Goal: Check status: Check status

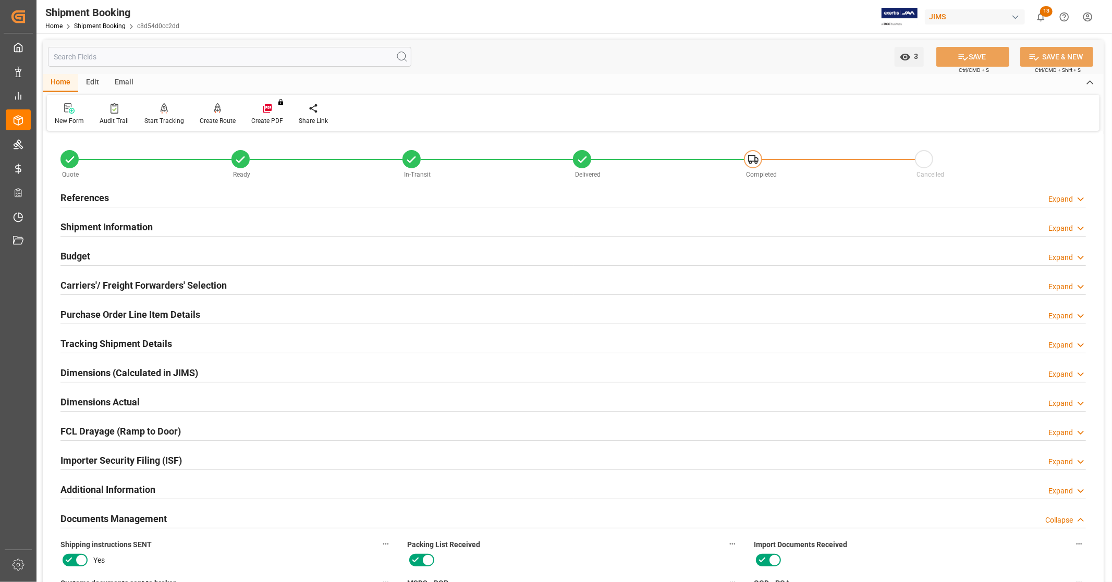
scroll to position [347, 0]
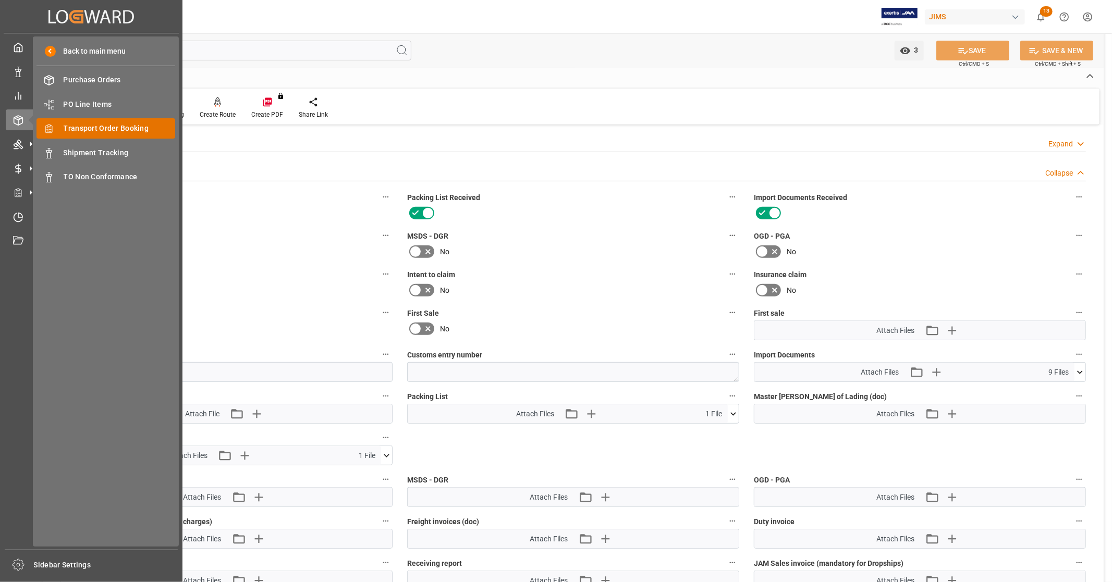
click at [114, 129] on span "Transport Order Booking" at bounding box center [120, 128] width 112 height 11
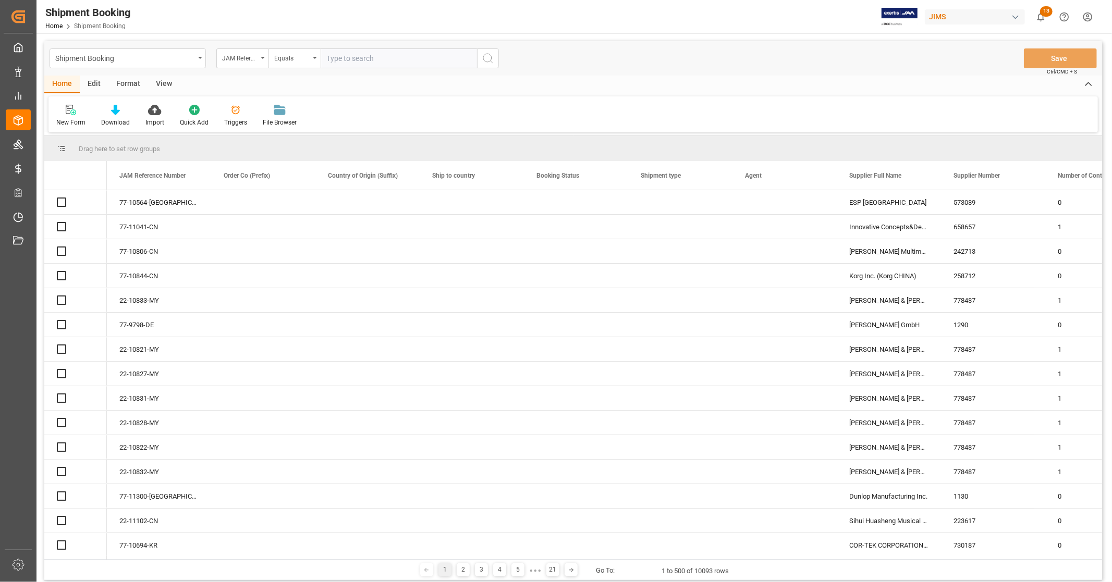
drag, startPoint x: 373, startPoint y: 56, endPoint x: 523, endPoint y: 83, distance: 152.1
click at [373, 58] on input "text" at bounding box center [399, 58] width 156 height 20
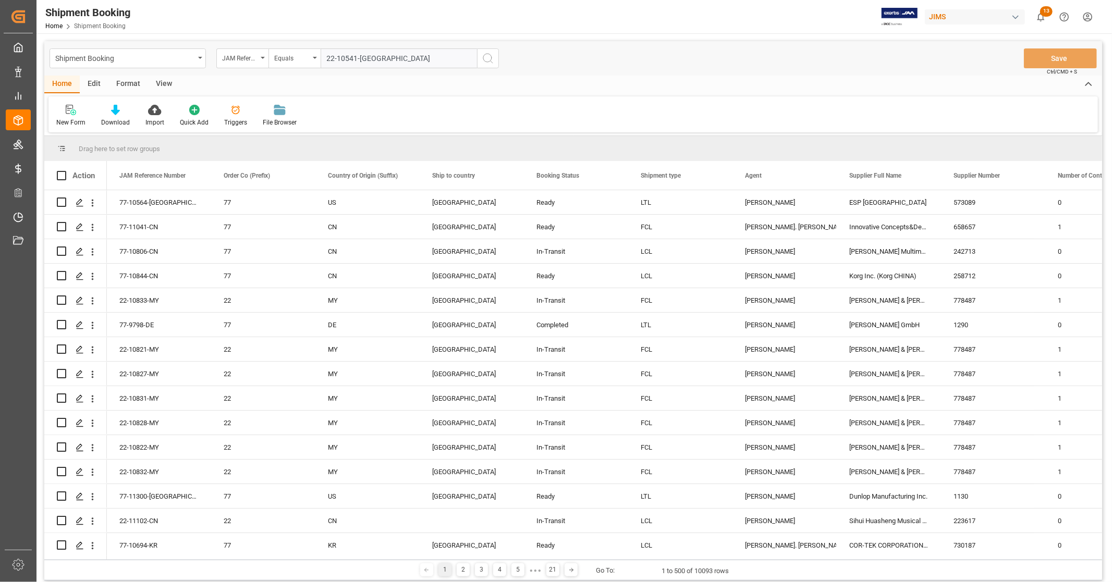
type input "22-10541-[GEOGRAPHIC_DATA]"
click at [485, 60] on icon "search button" at bounding box center [488, 58] width 13 height 13
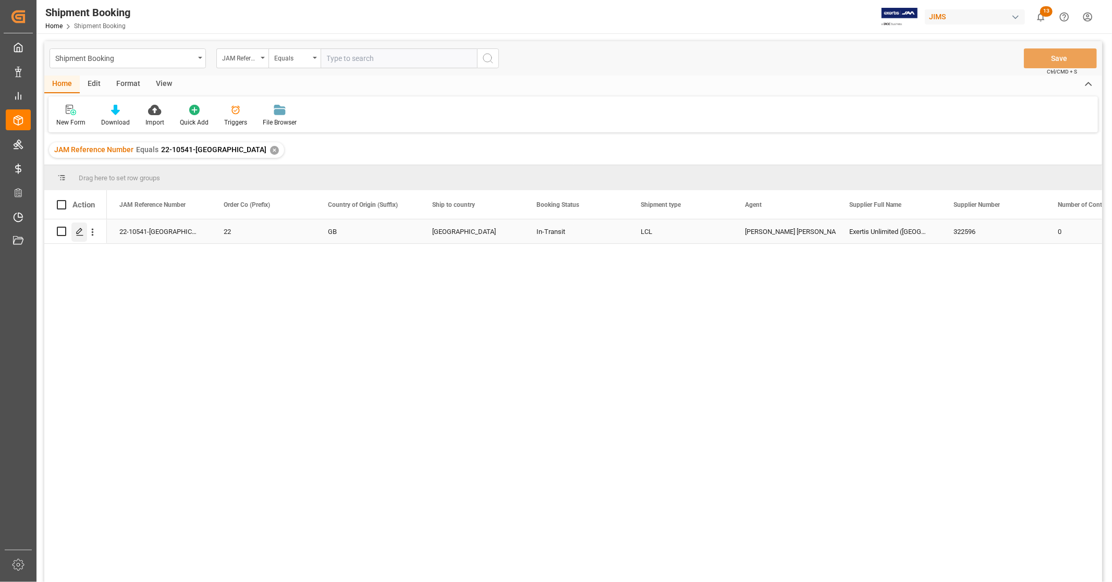
click at [79, 233] on icon "Press SPACE to select this row." at bounding box center [80, 232] width 8 height 8
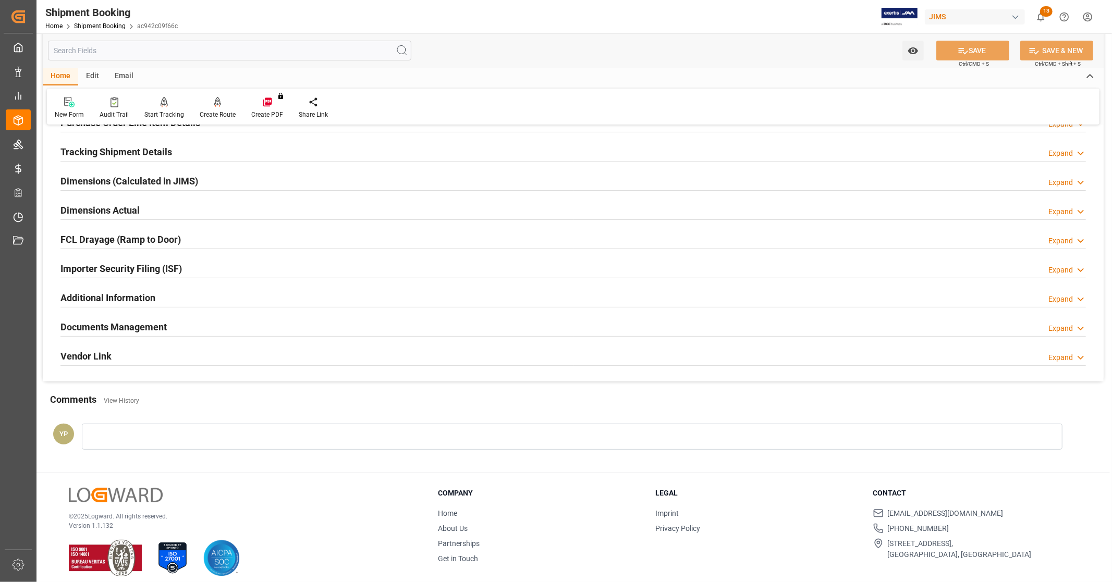
scroll to position [201, 0]
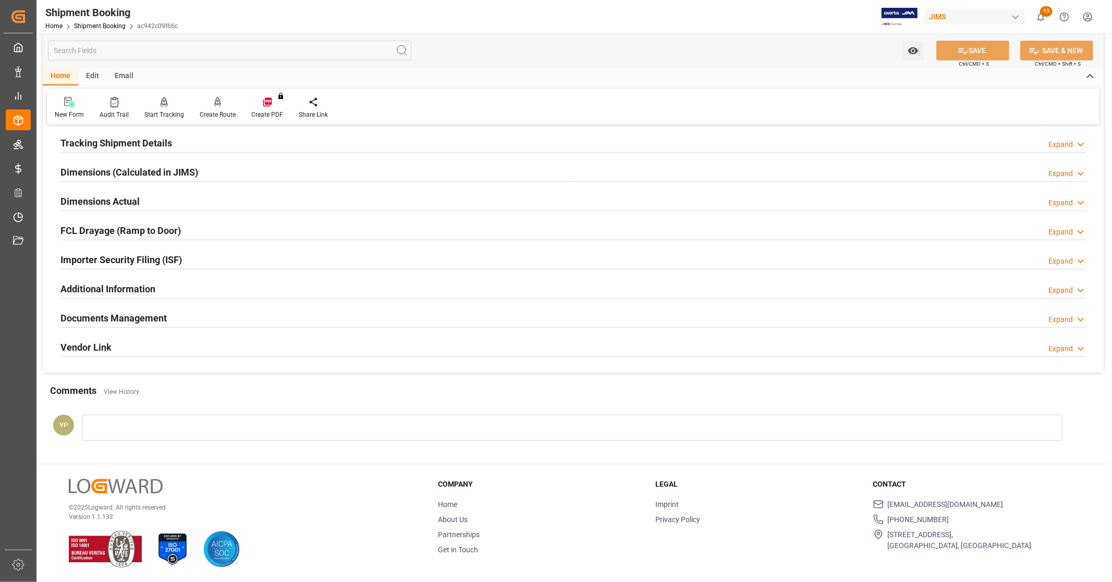
click at [197, 311] on div "Documents Management Expand" at bounding box center [573, 318] width 1026 height 20
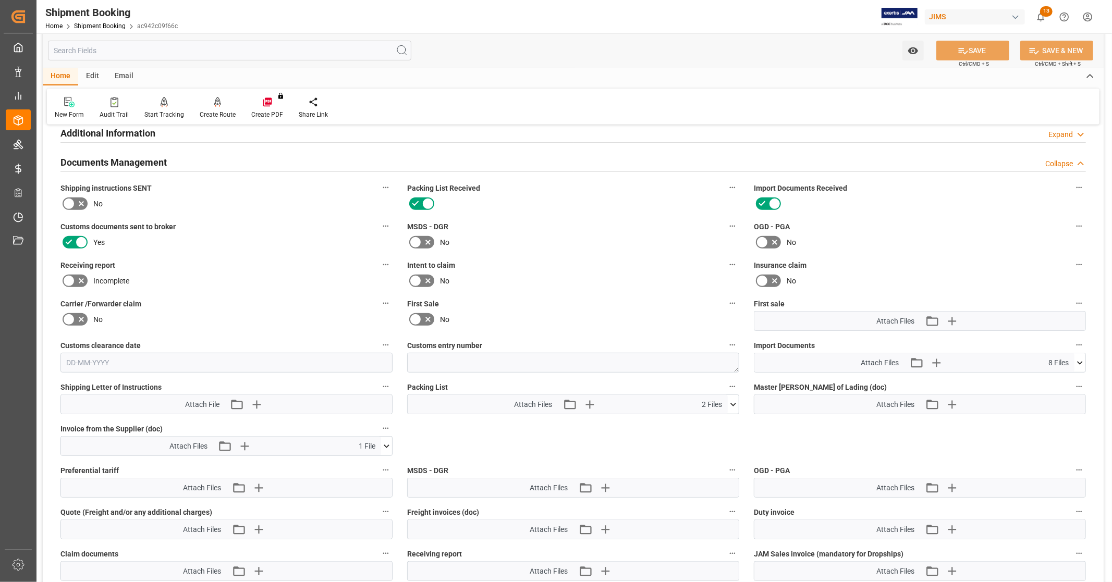
scroll to position [374, 0]
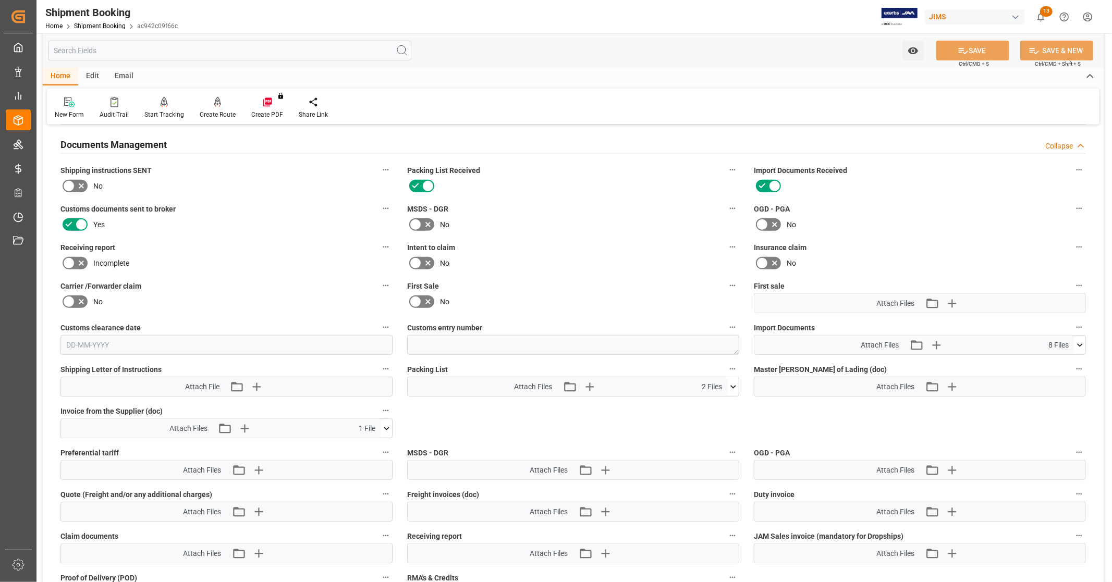
click at [1085, 344] on icon at bounding box center [1080, 345] width 11 height 11
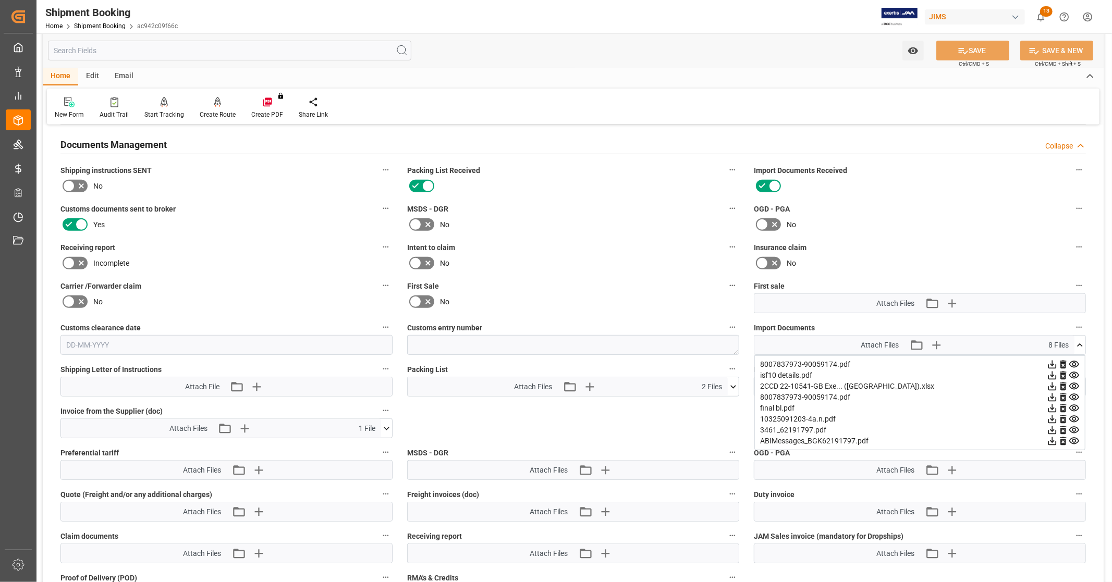
click at [1051, 383] on icon at bounding box center [1053, 387] width 8 height 8
click at [1051, 405] on icon at bounding box center [1052, 408] width 11 height 11
click at [1052, 362] on icon at bounding box center [1053, 365] width 8 height 8
click at [1053, 394] on icon at bounding box center [1052, 397] width 11 height 11
click at [1054, 416] on icon at bounding box center [1053, 420] width 8 height 8
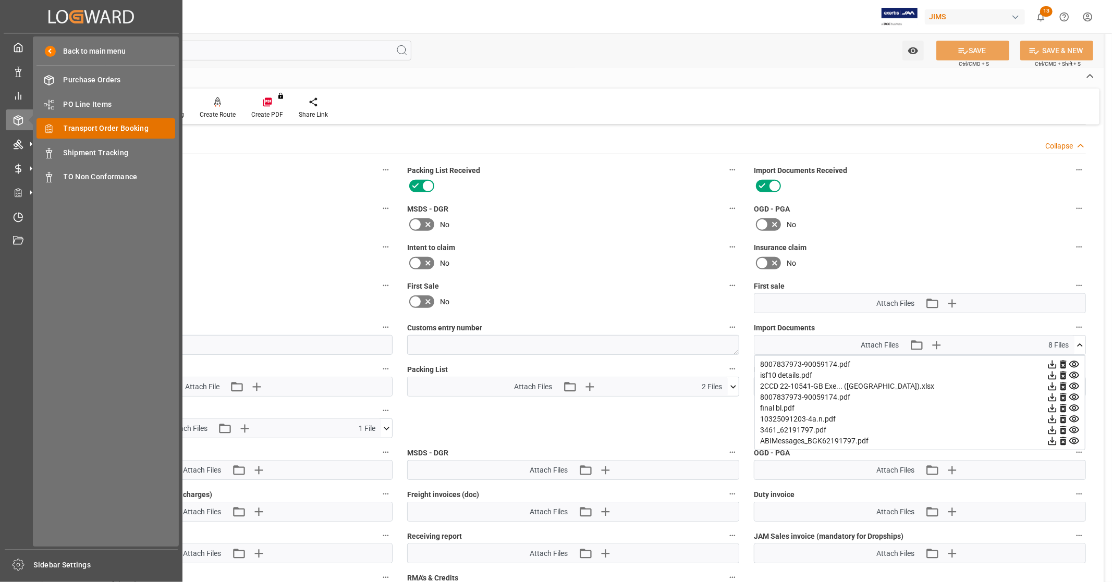
click at [111, 132] on span "Transport Order Booking" at bounding box center [120, 128] width 112 height 11
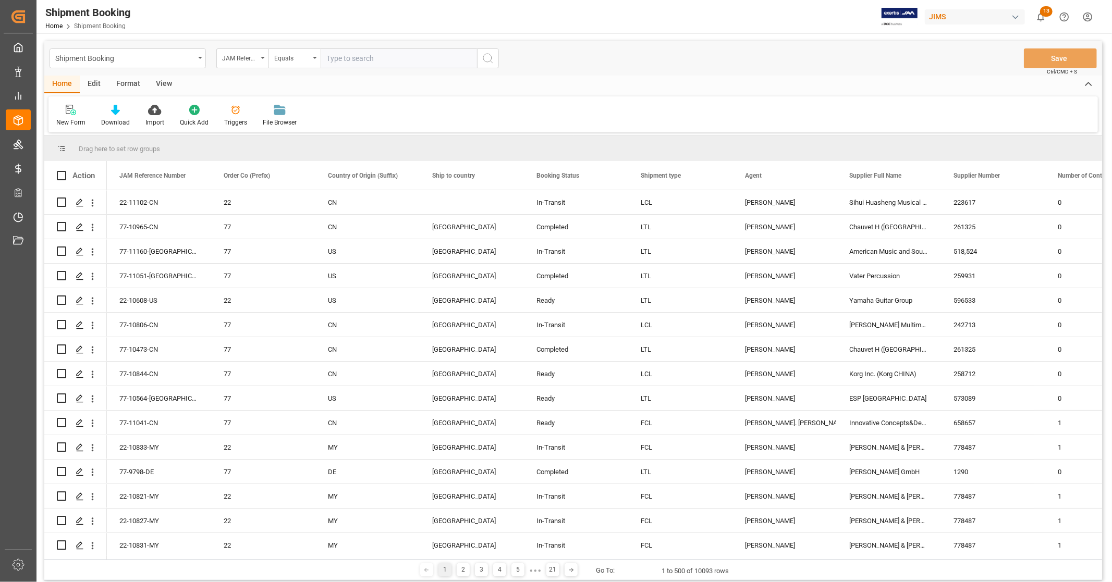
click at [360, 57] on input "text" at bounding box center [399, 58] width 156 height 20
type input "22-10145-MY"
click at [485, 59] on icon "search button" at bounding box center [488, 58] width 13 height 13
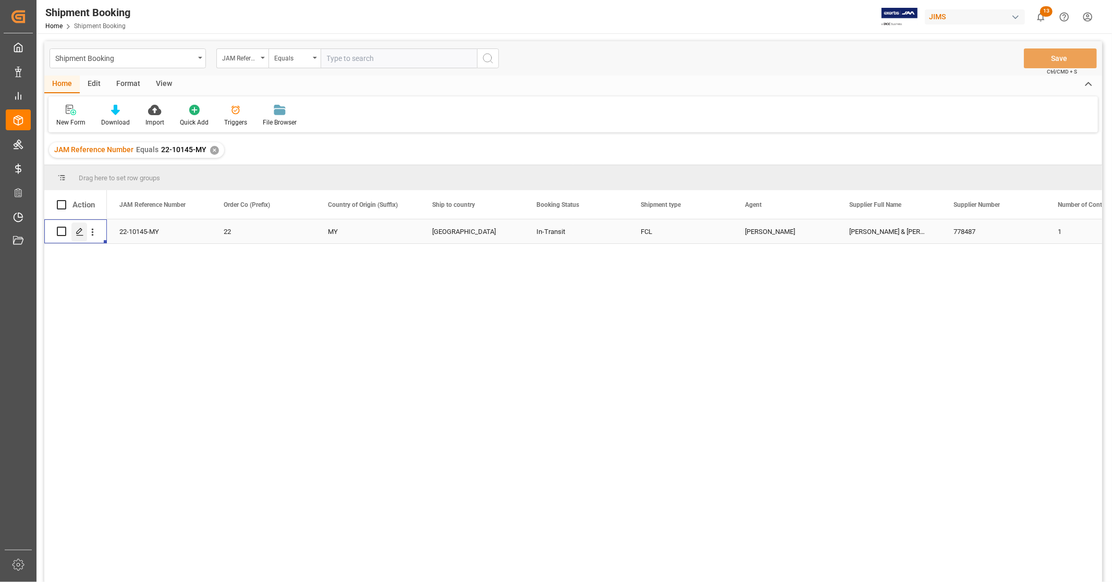
click at [77, 232] on icon "Press SPACE to select this row." at bounding box center [80, 232] width 8 height 8
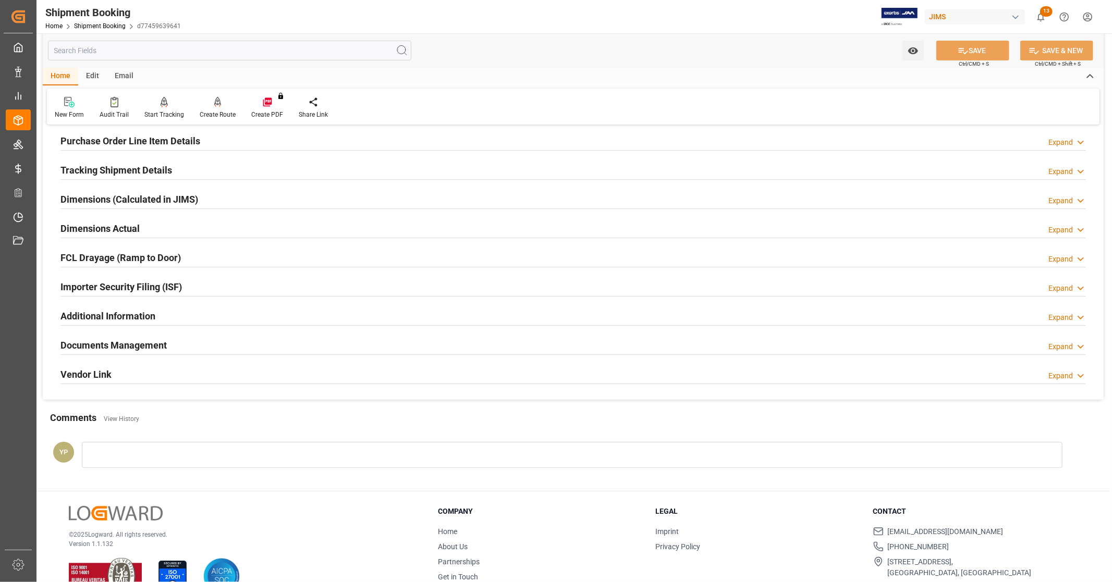
click at [191, 346] on div "Documents Management Expand" at bounding box center [573, 345] width 1026 height 20
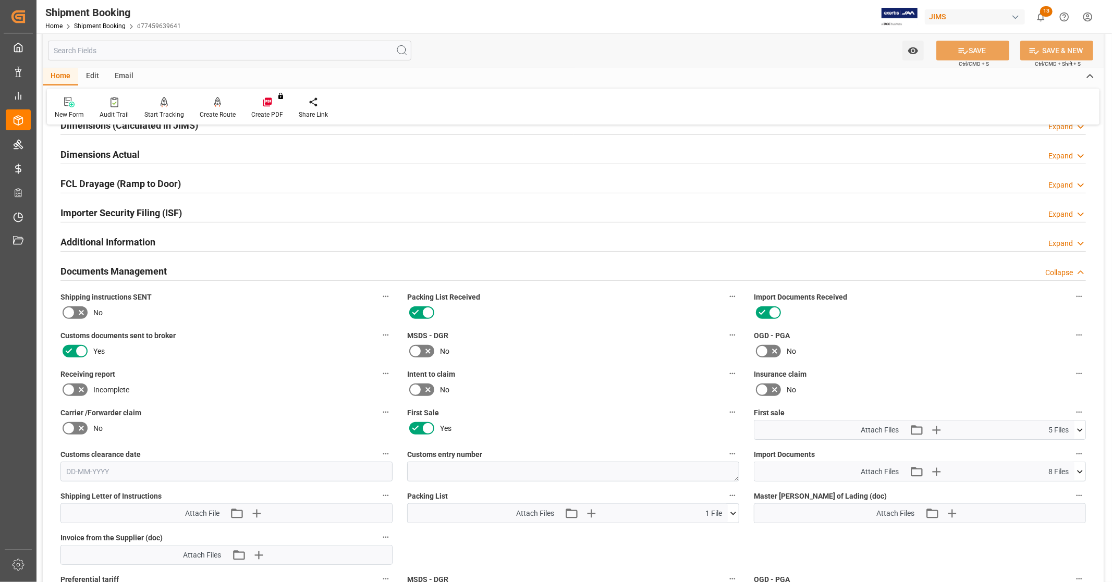
scroll to position [405, 0]
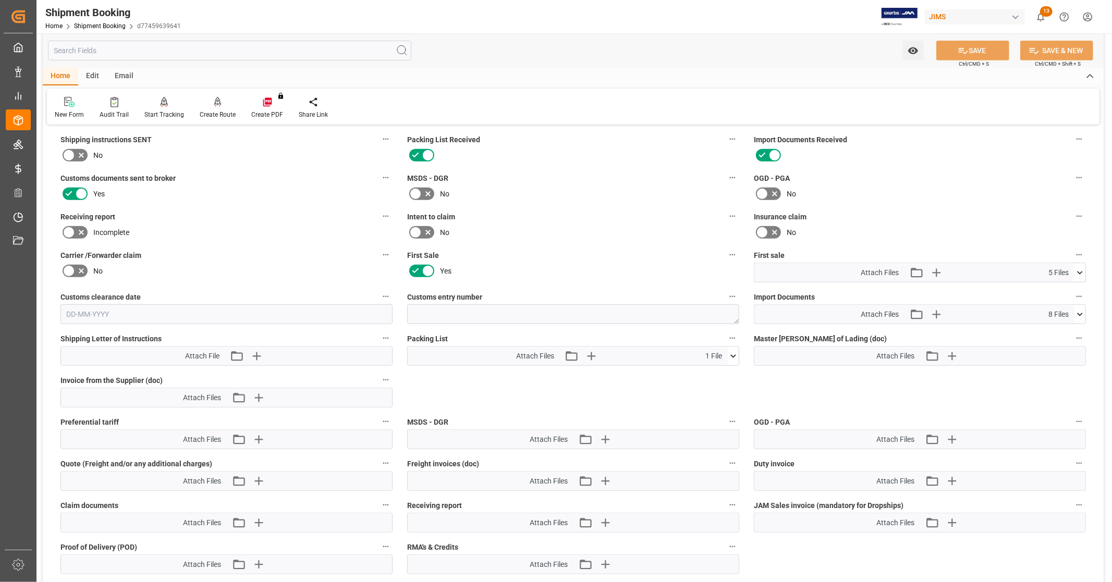
click at [1078, 271] on icon at bounding box center [1080, 272] width 6 height 3
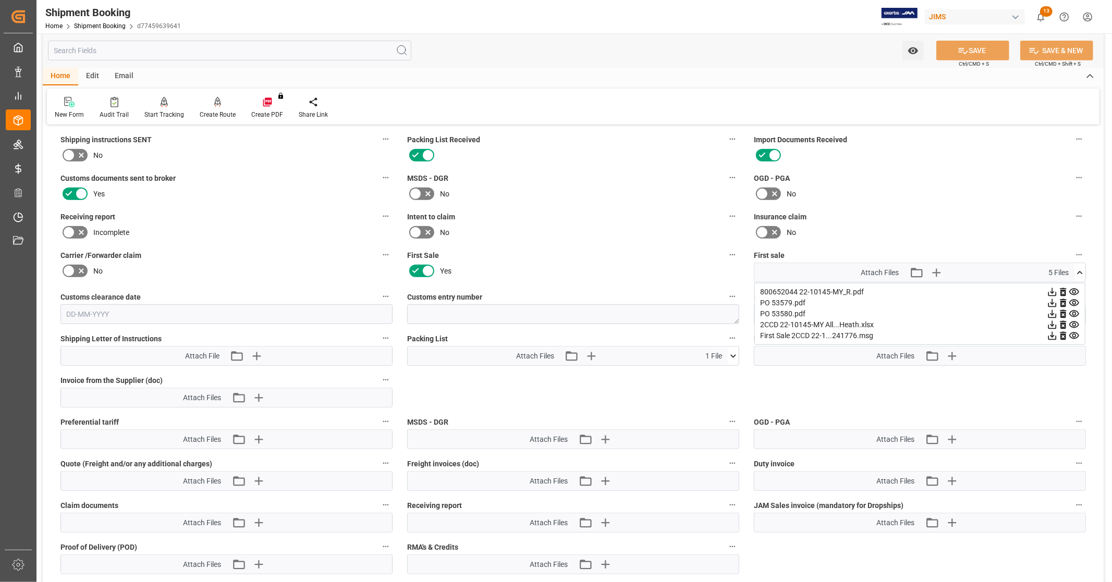
click at [1050, 322] on icon at bounding box center [1052, 325] width 11 height 11
click at [1075, 299] on icon at bounding box center [1074, 303] width 11 height 11
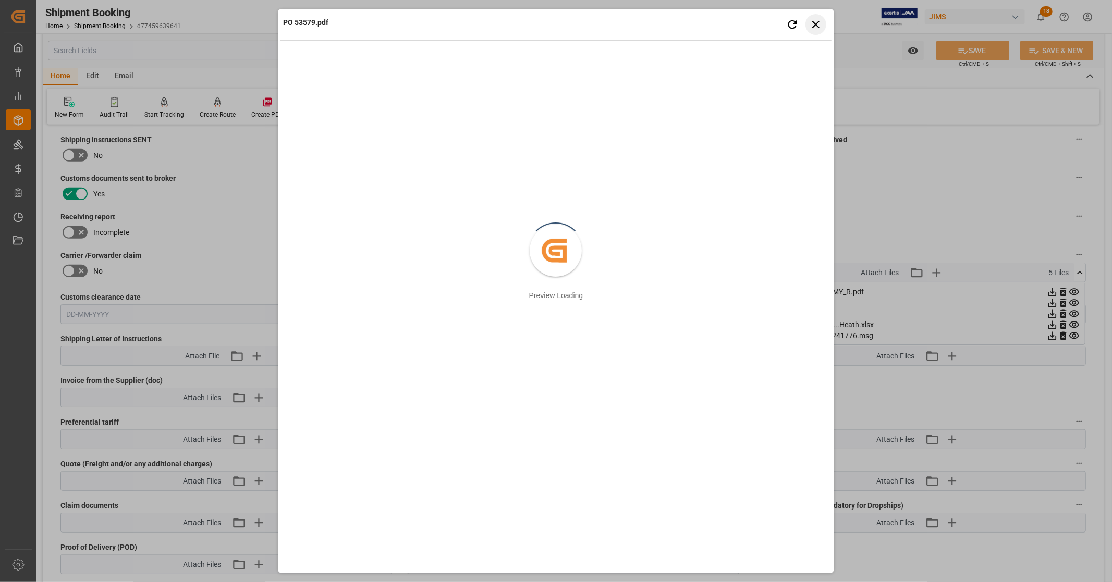
click at [822, 24] on button "Close preview" at bounding box center [816, 24] width 21 height 21
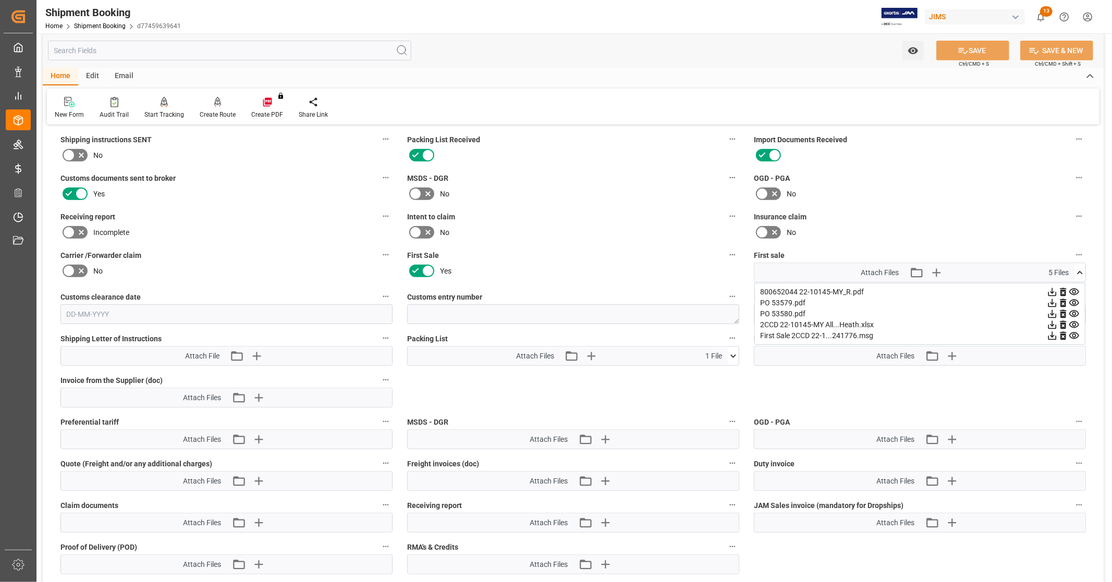
click at [1052, 288] on icon at bounding box center [1053, 292] width 8 height 8
click at [1082, 268] on icon at bounding box center [1080, 273] width 11 height 11
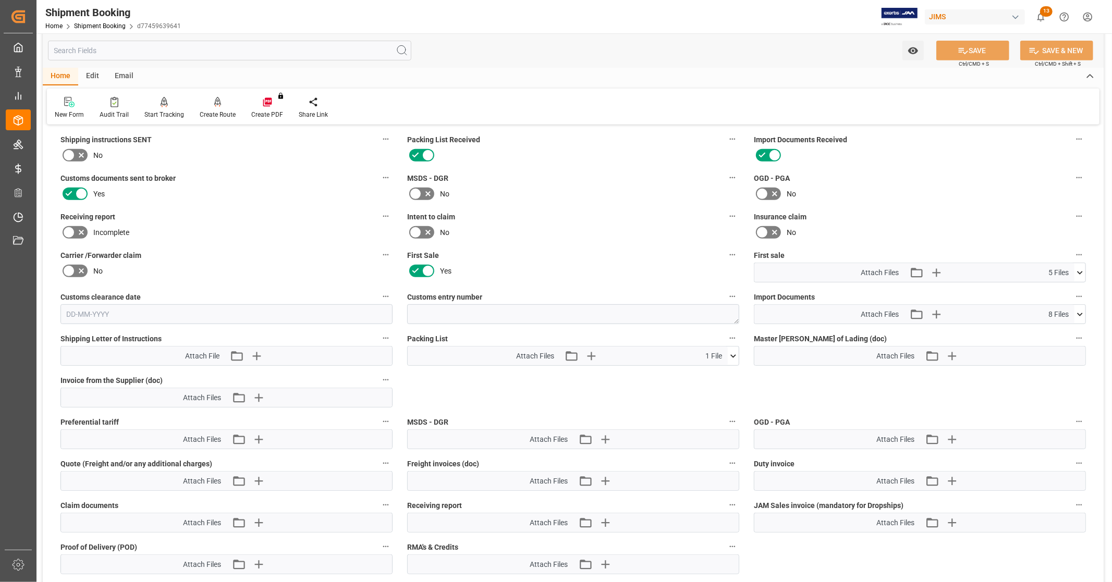
click at [1077, 314] on icon at bounding box center [1080, 314] width 11 height 11
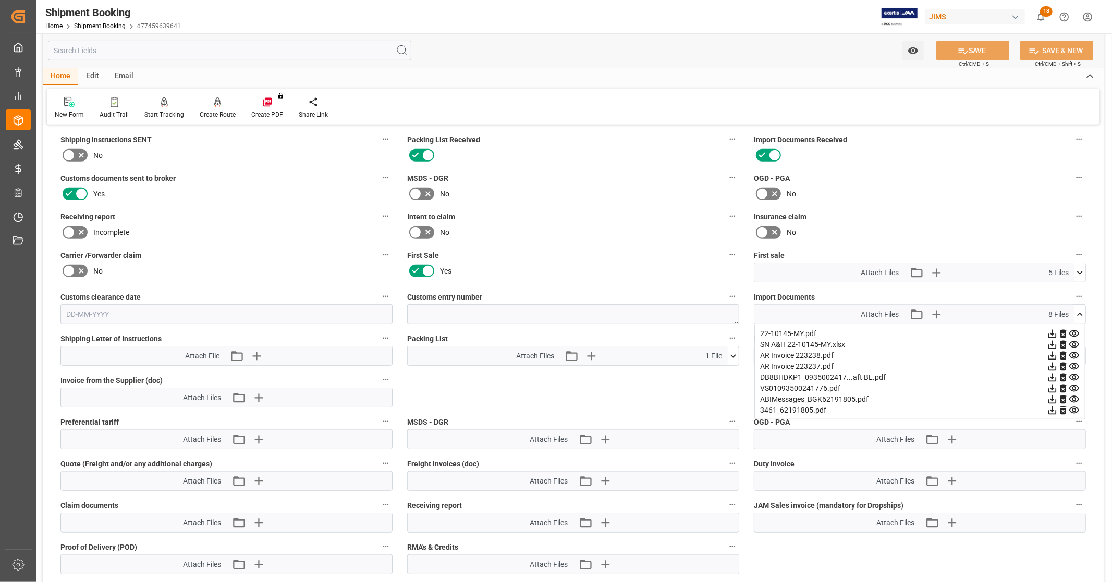
click at [1051, 387] on icon at bounding box center [1052, 388] width 11 height 11
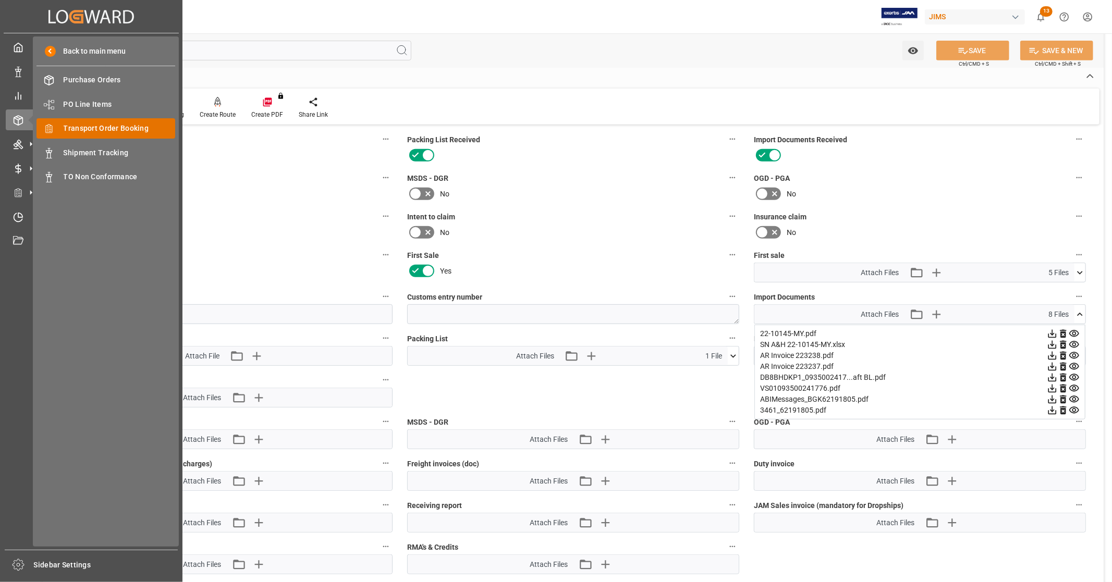
click at [113, 135] on div "Transport Order Booking Transport Order Booking" at bounding box center [106, 128] width 139 height 20
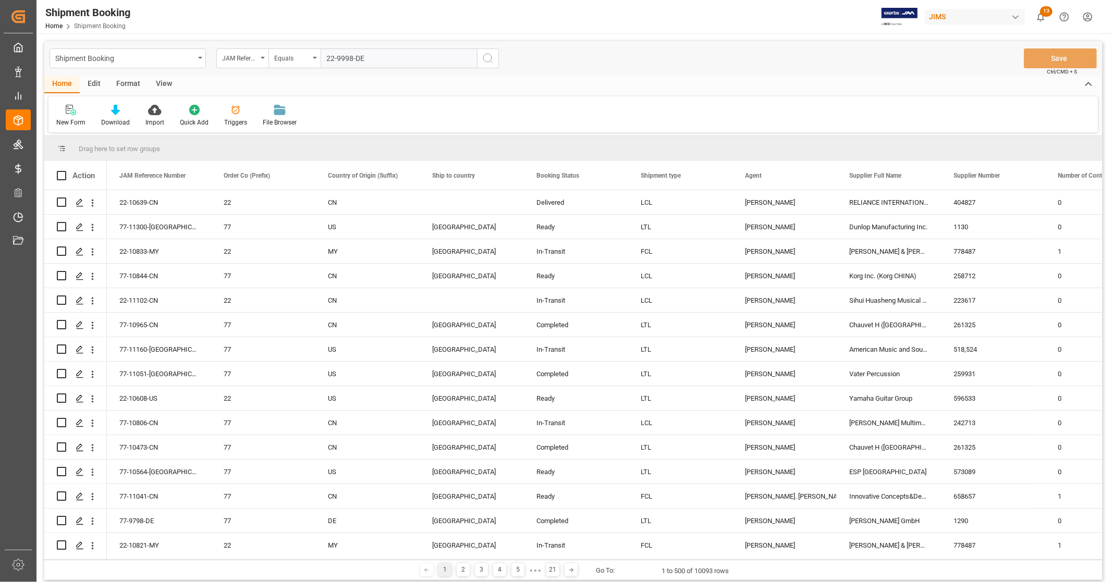
type input "22-9998-DE"
click at [488, 62] on circle "search button" at bounding box center [487, 58] width 8 height 8
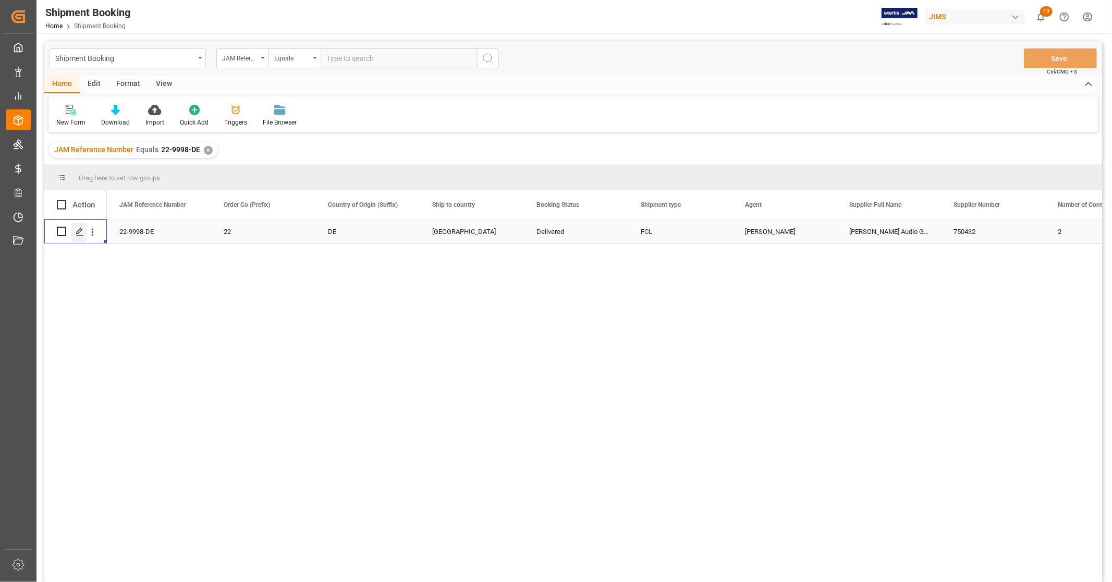
click at [80, 232] on icon "Press SPACE to select this row." at bounding box center [80, 232] width 8 height 8
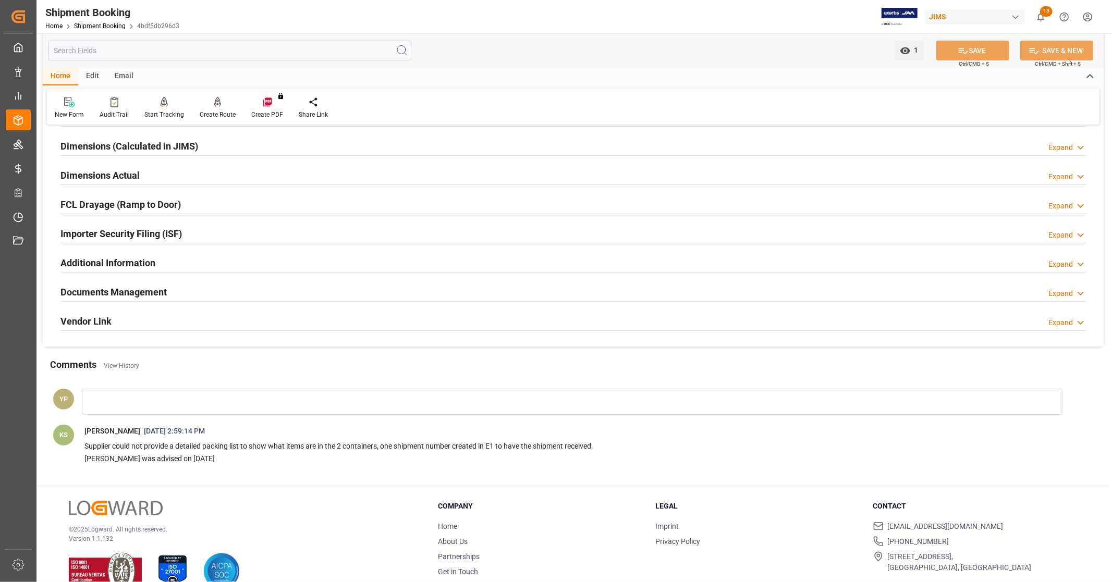
scroll to position [249, 0]
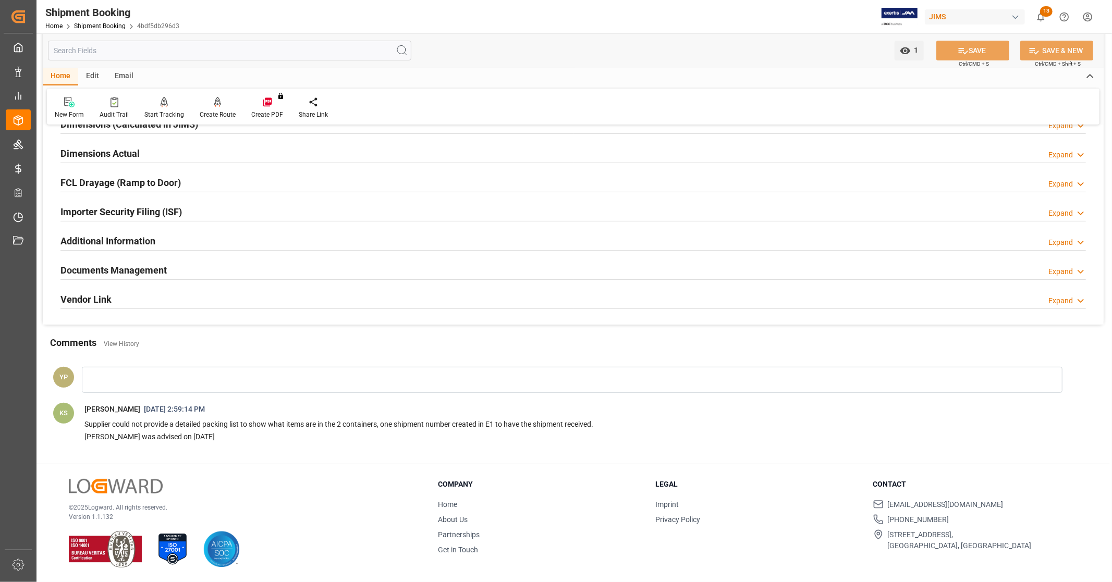
click at [133, 272] on h2 "Documents Management" at bounding box center [113, 270] width 106 height 14
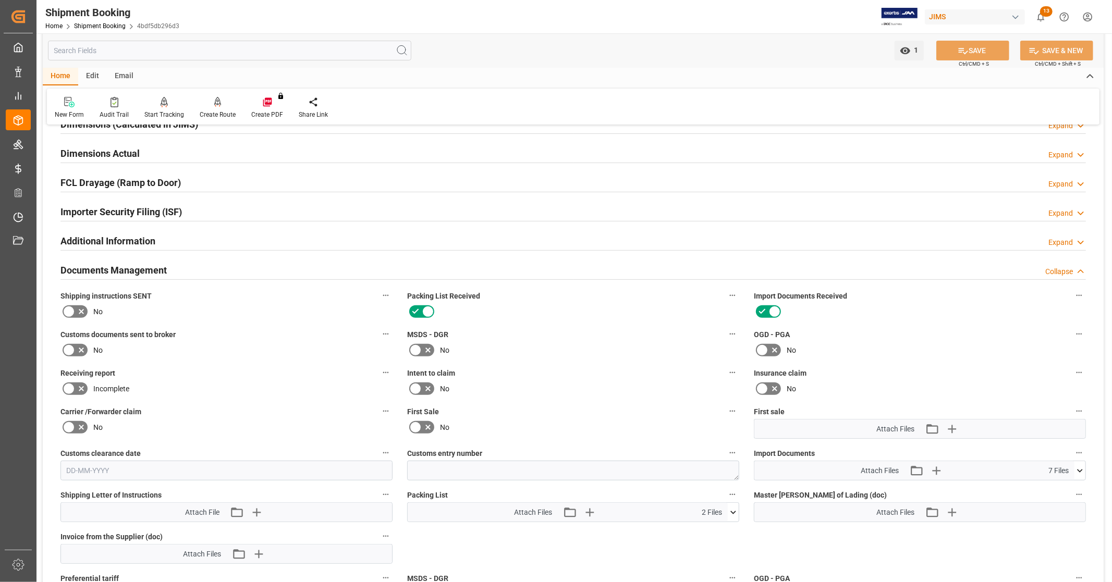
click at [134, 272] on h2 "Documents Management" at bounding box center [113, 270] width 106 height 14
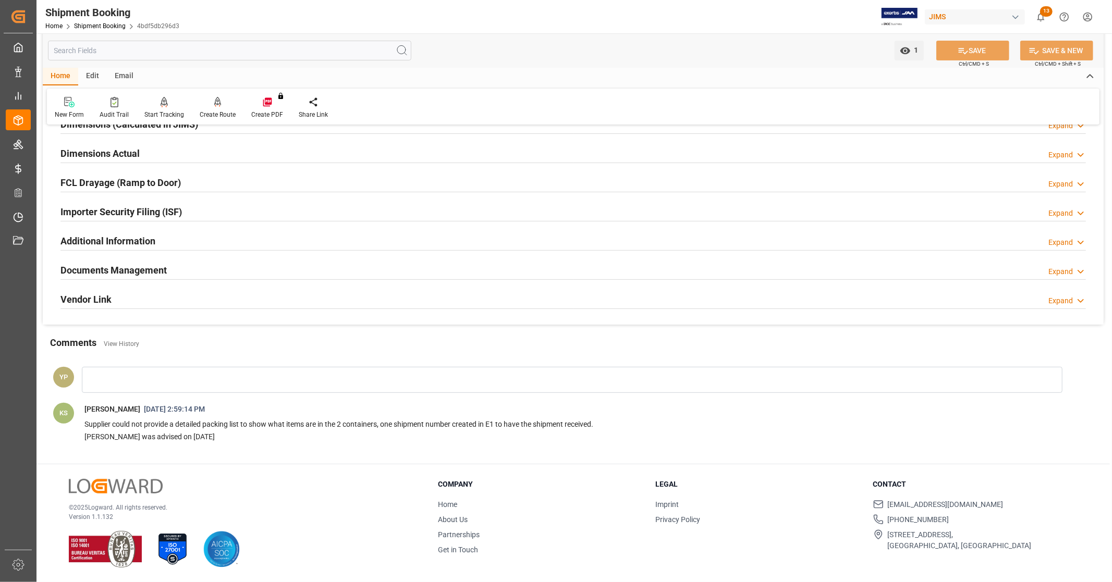
click at [137, 269] on h2 "Documents Management" at bounding box center [113, 270] width 106 height 14
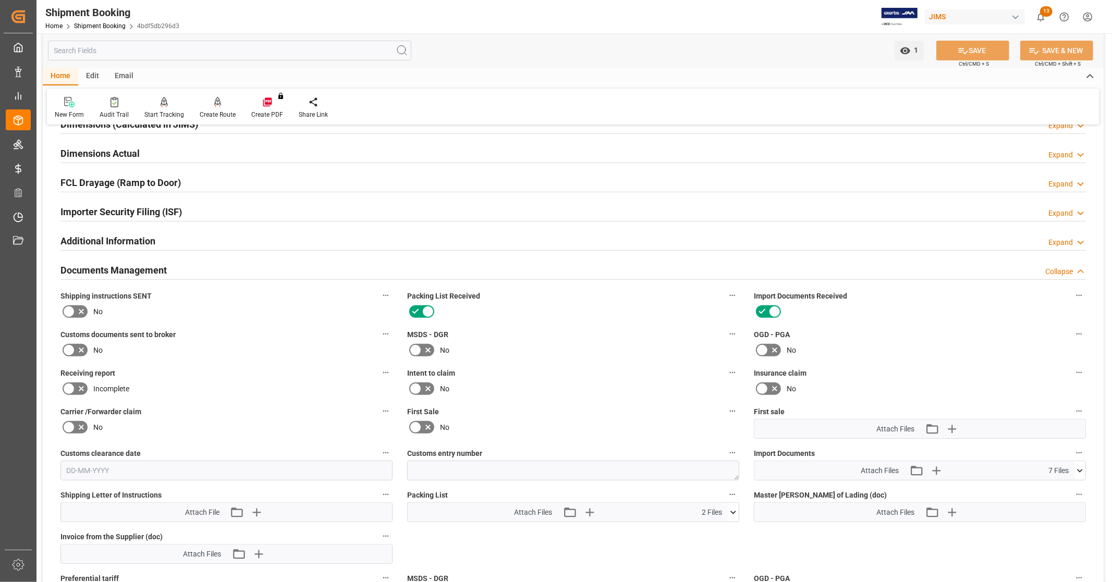
scroll to position [307, 0]
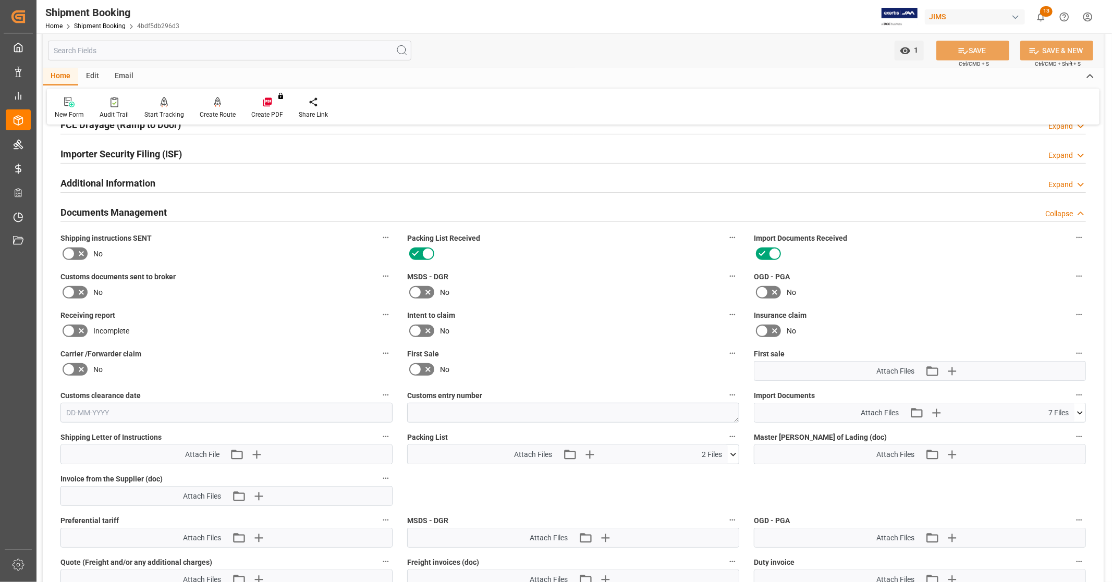
click at [1077, 408] on icon at bounding box center [1080, 413] width 11 height 11
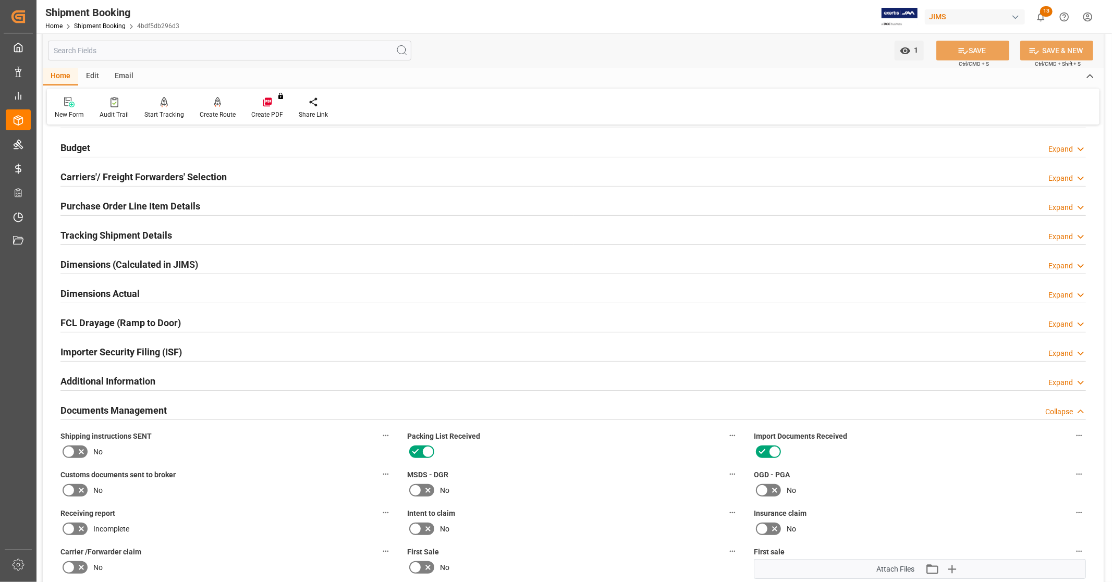
scroll to position [0, 0]
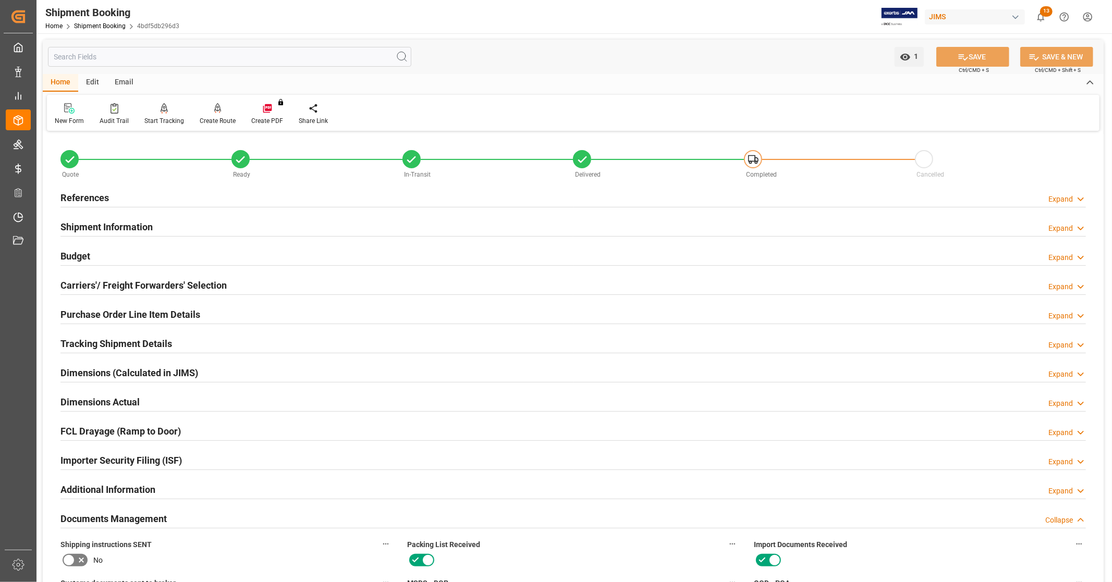
click at [117, 195] on div "References Expand" at bounding box center [573, 197] width 1026 height 20
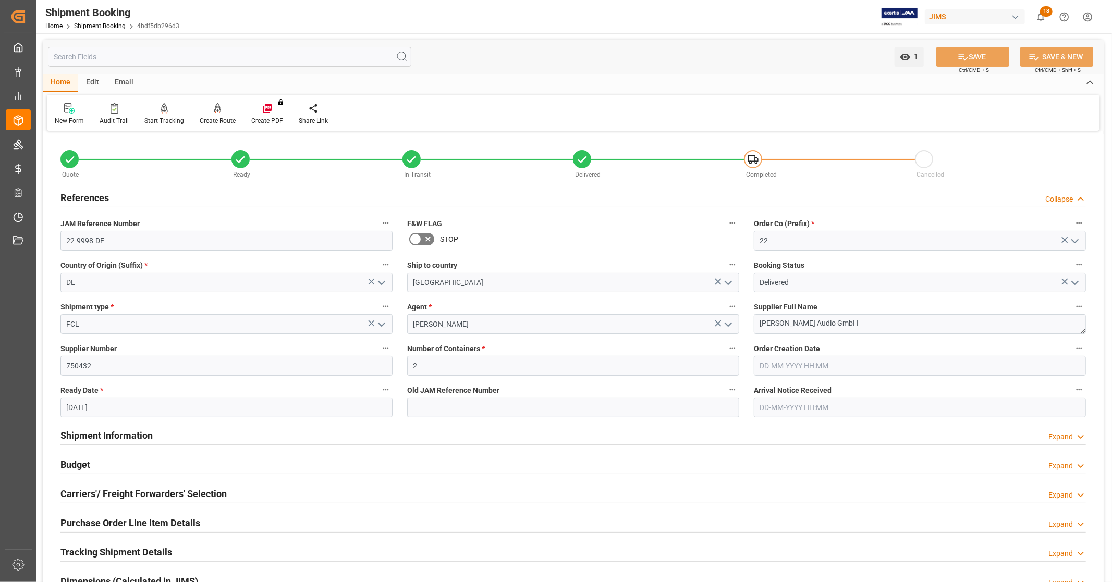
click at [116, 194] on div "References Collapse" at bounding box center [573, 197] width 1026 height 20
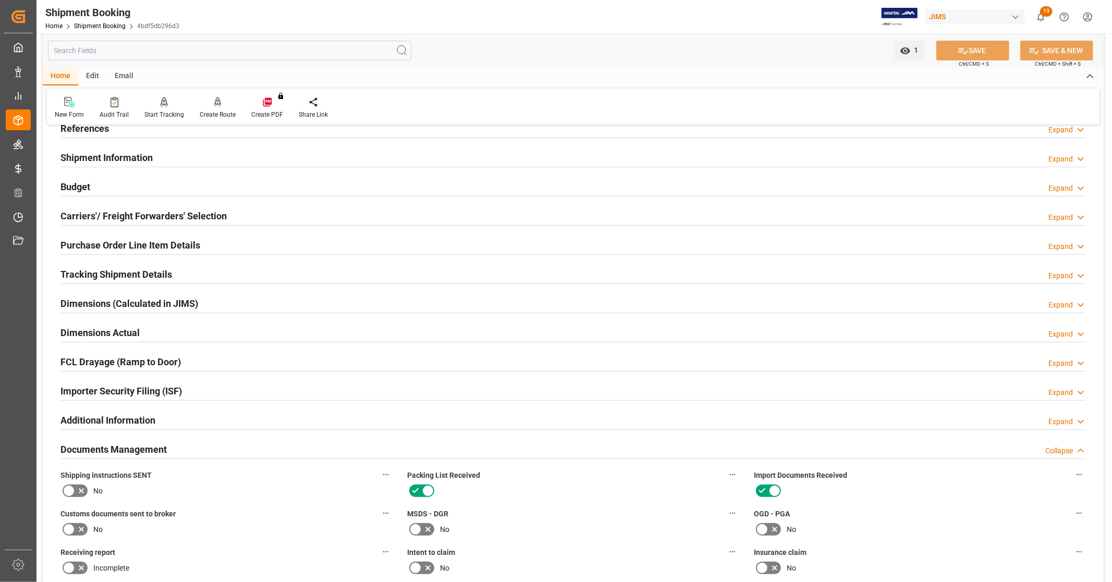
scroll to position [347, 0]
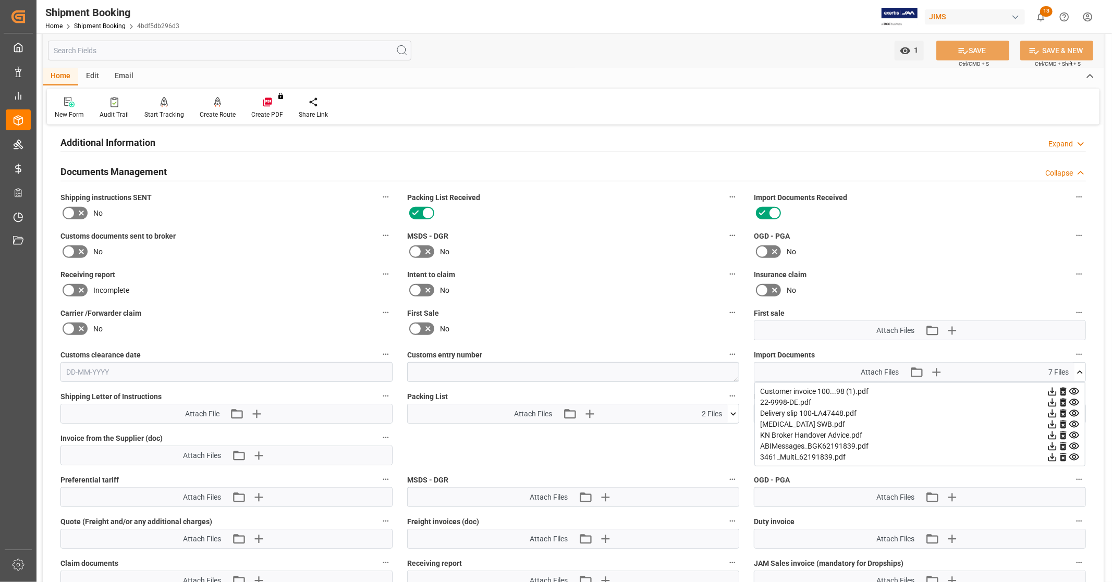
click at [1084, 367] on icon at bounding box center [1080, 372] width 11 height 11
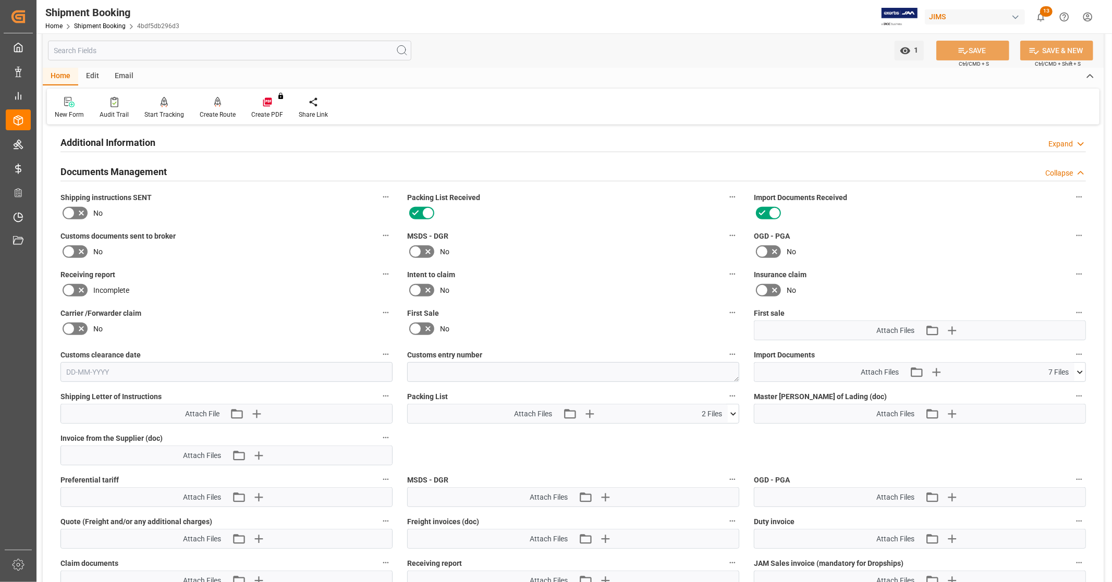
click at [1083, 367] on icon at bounding box center [1080, 372] width 11 height 11
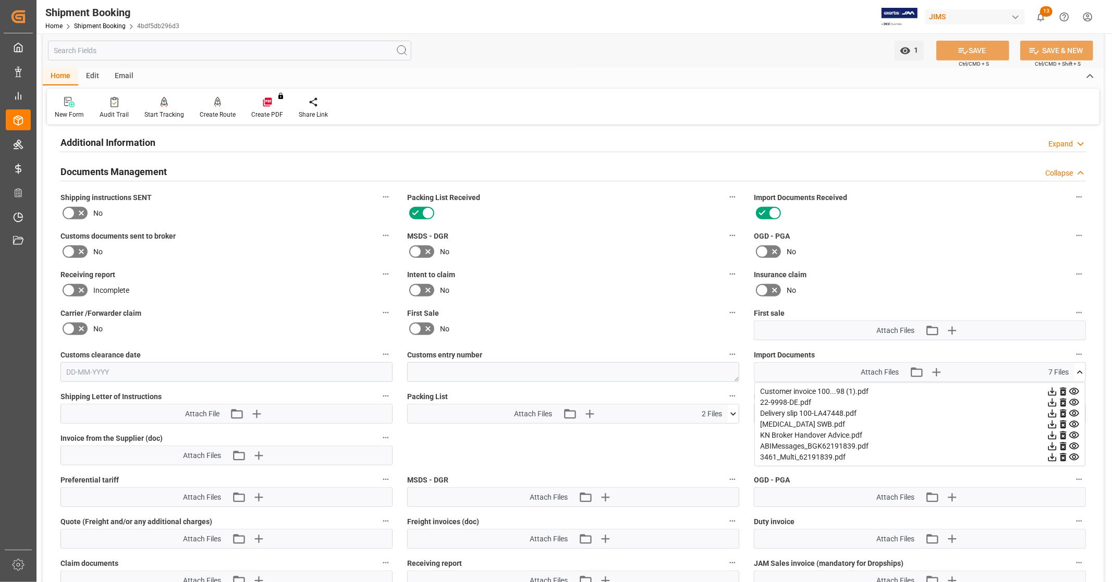
click at [1078, 368] on icon at bounding box center [1080, 372] width 11 height 11
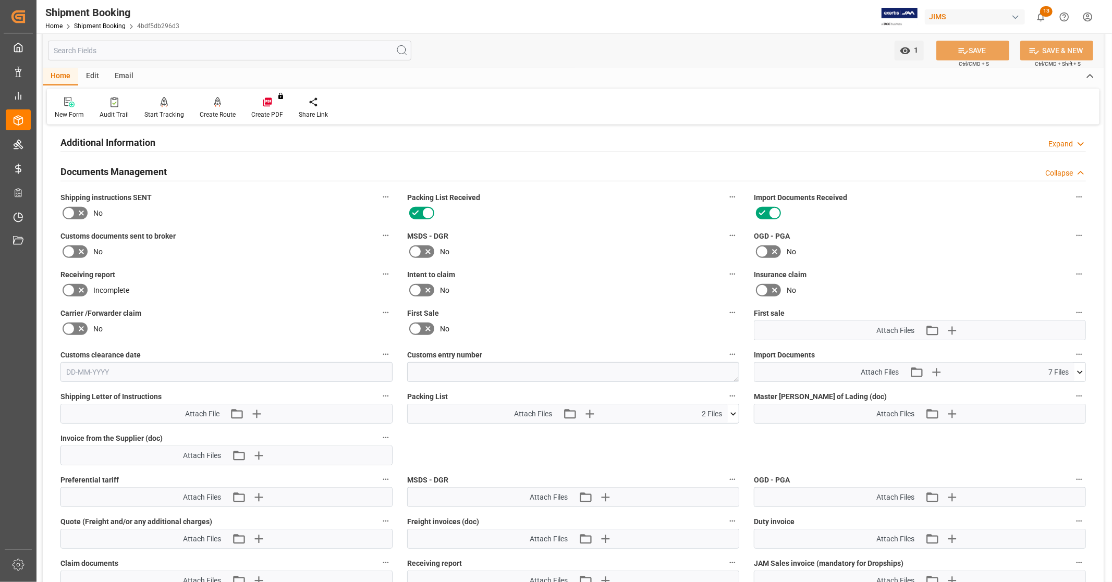
click at [1083, 369] on icon at bounding box center [1080, 372] width 11 height 11
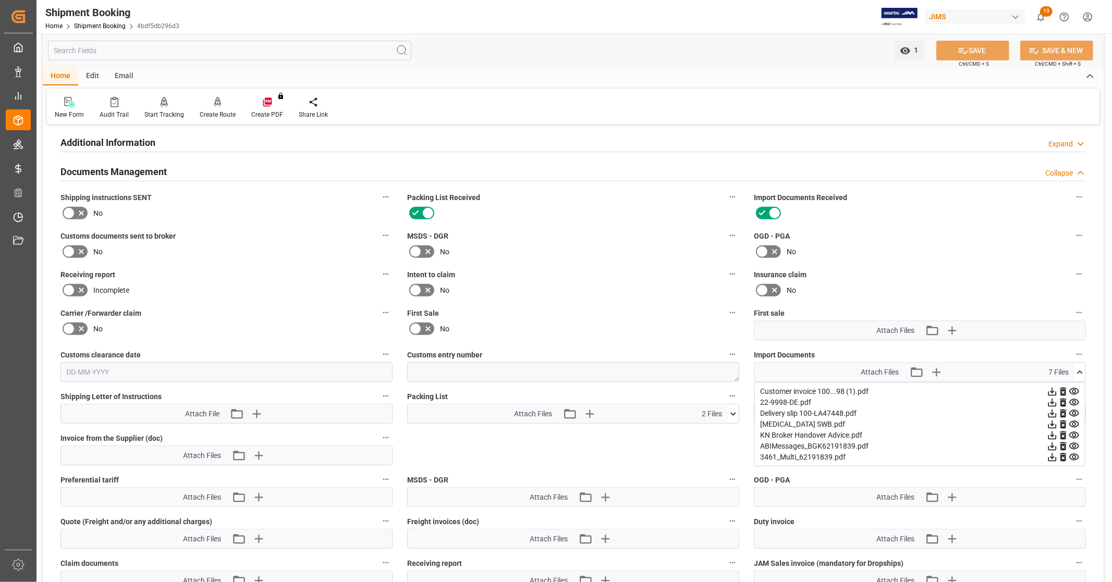
click at [1083, 369] on icon at bounding box center [1080, 372] width 11 height 11
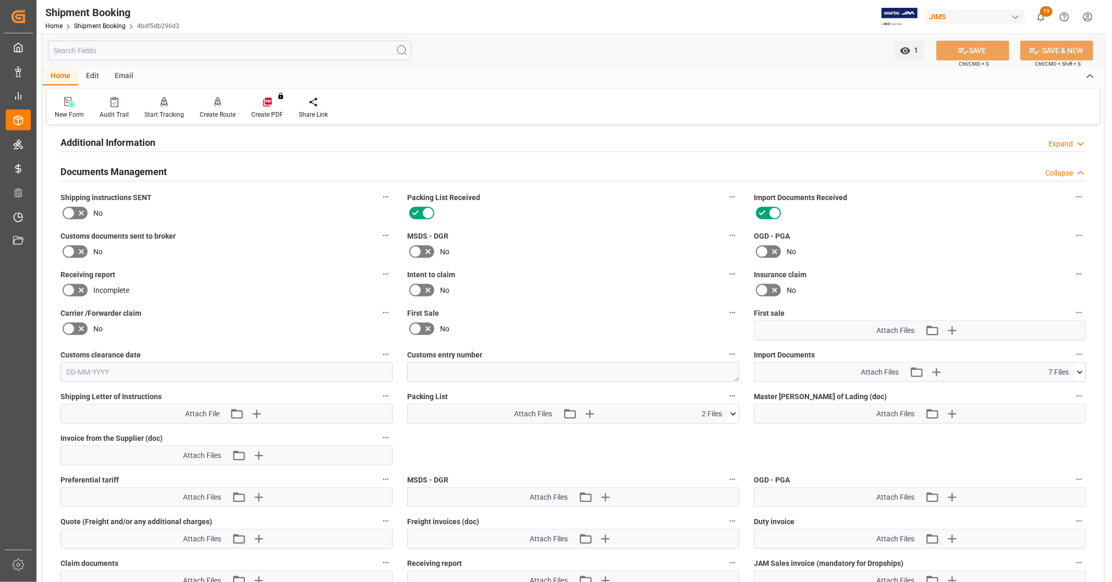
click at [1083, 369] on icon at bounding box center [1080, 372] width 11 height 11
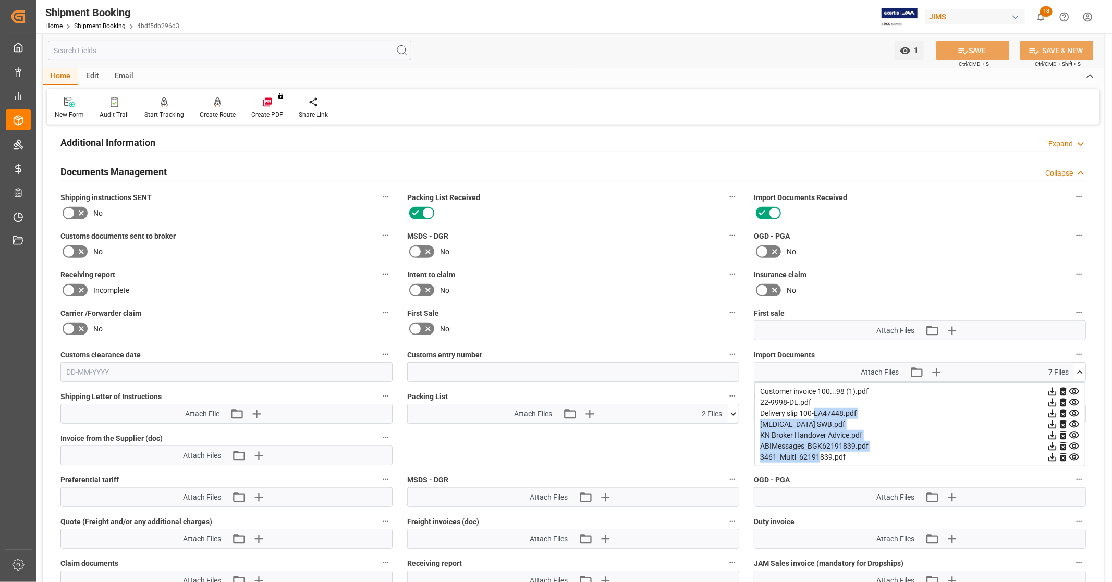
drag, startPoint x: 817, startPoint y: 409, endPoint x: 819, endPoint y: 449, distance: 39.7
click at [819, 449] on div "Customer invoice 100...98 (1).pdf 22-9998-DE.pdf Delivery slip 100-LA47448.pdf …" at bounding box center [920, 425] width 331 height 84
click at [789, 436] on div "KN Broker Handover Advice.pdf" at bounding box center [920, 435] width 320 height 11
click at [918, 371] on icon "button" at bounding box center [916, 372] width 17 height 17
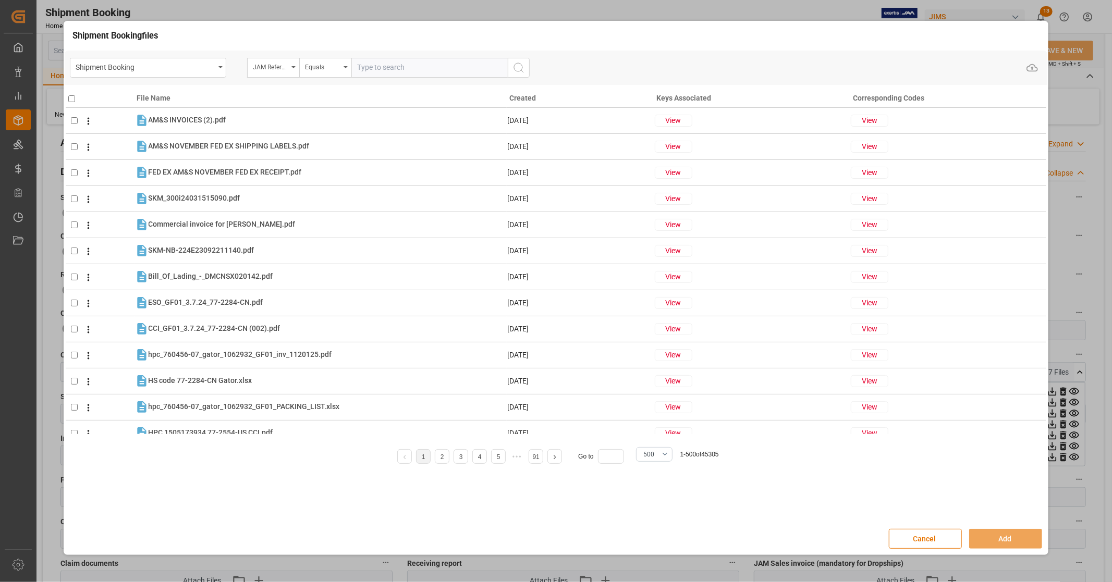
click at [425, 68] on input "text" at bounding box center [429, 68] width 156 height 20
type input "22-9998-DE"
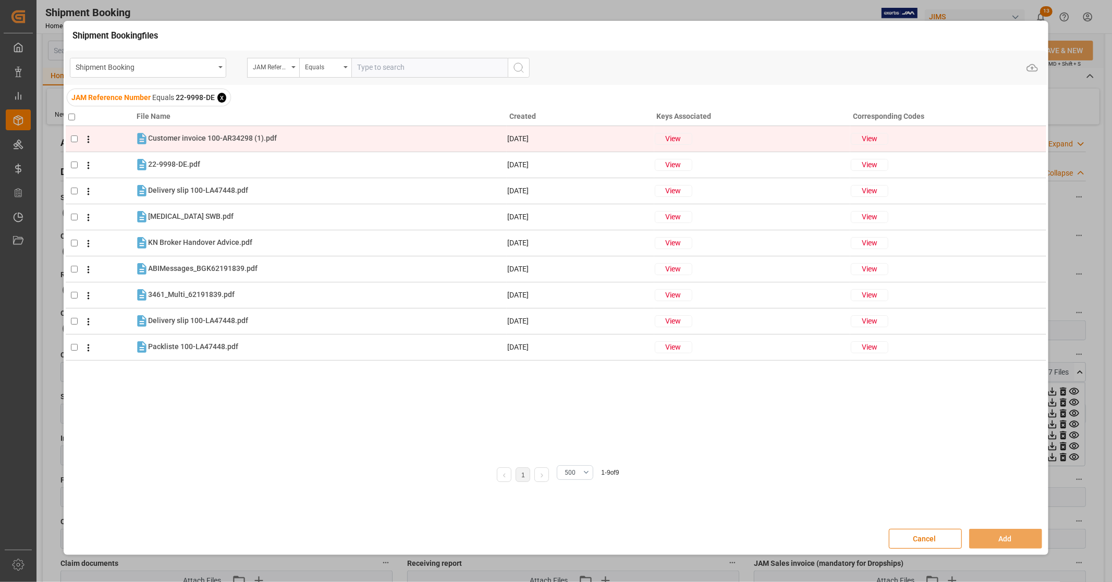
drag, startPoint x: 101, startPoint y: 139, endPoint x: 111, endPoint y: 146, distance: 12.4
click at [111, 146] on td at bounding box center [100, 139] width 69 height 26
checkbox input "true"
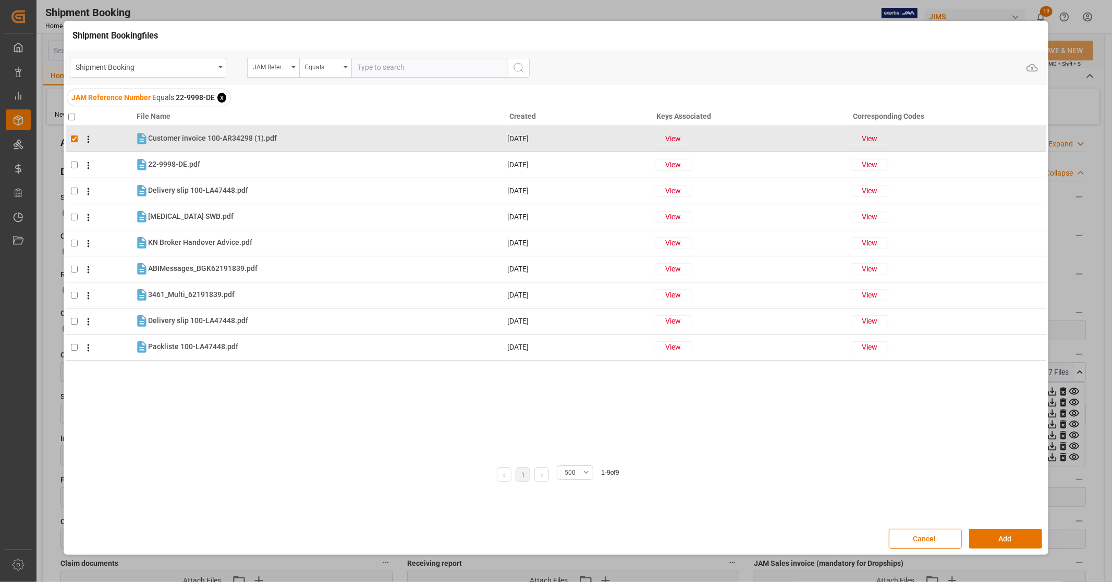
click at [926, 536] on button "Cancel" at bounding box center [925, 539] width 73 height 20
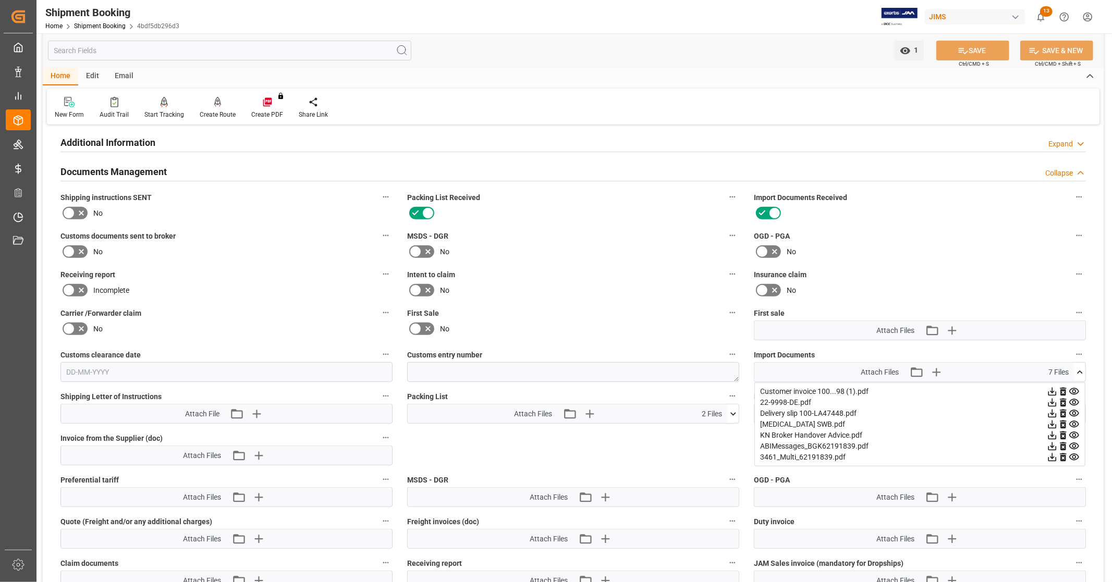
click at [1081, 371] on icon at bounding box center [1080, 372] width 6 height 3
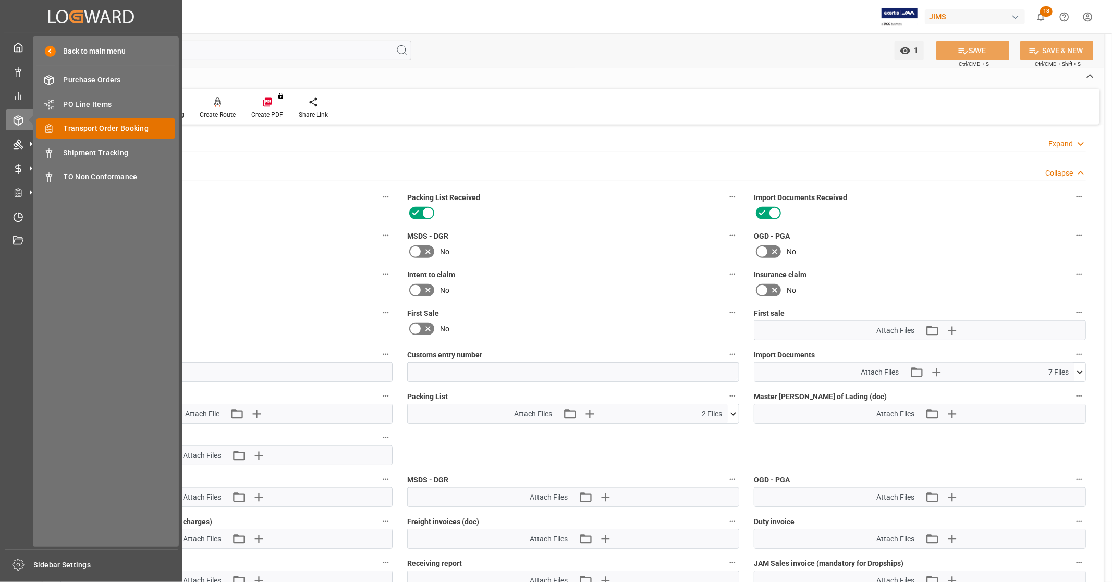
click at [129, 127] on span "Transport Order Booking" at bounding box center [120, 128] width 112 height 11
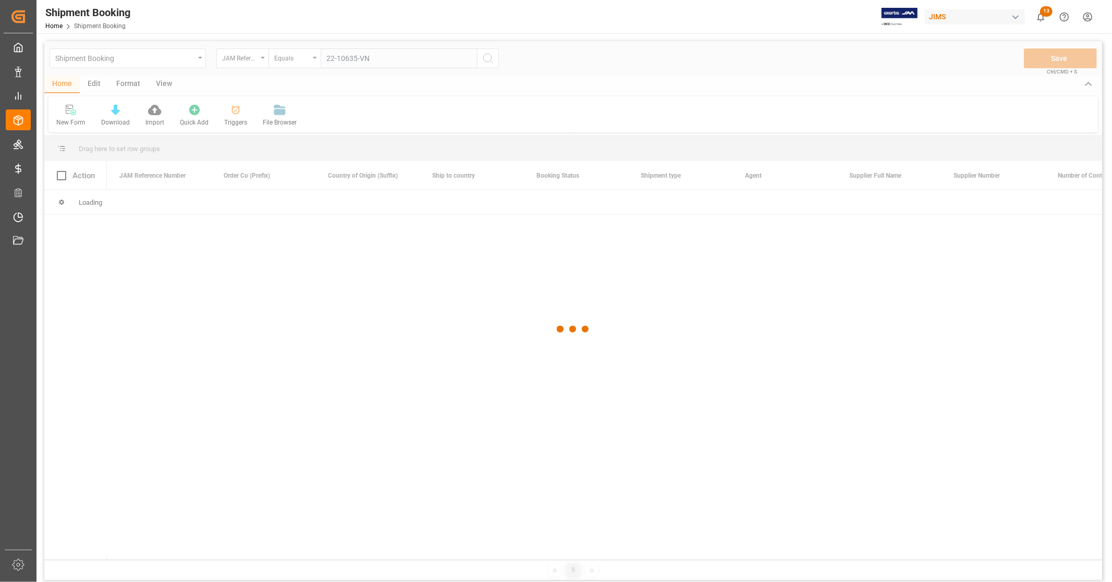
type input "22-10635-VN"
click at [489, 55] on div at bounding box center [573, 329] width 1058 height 576
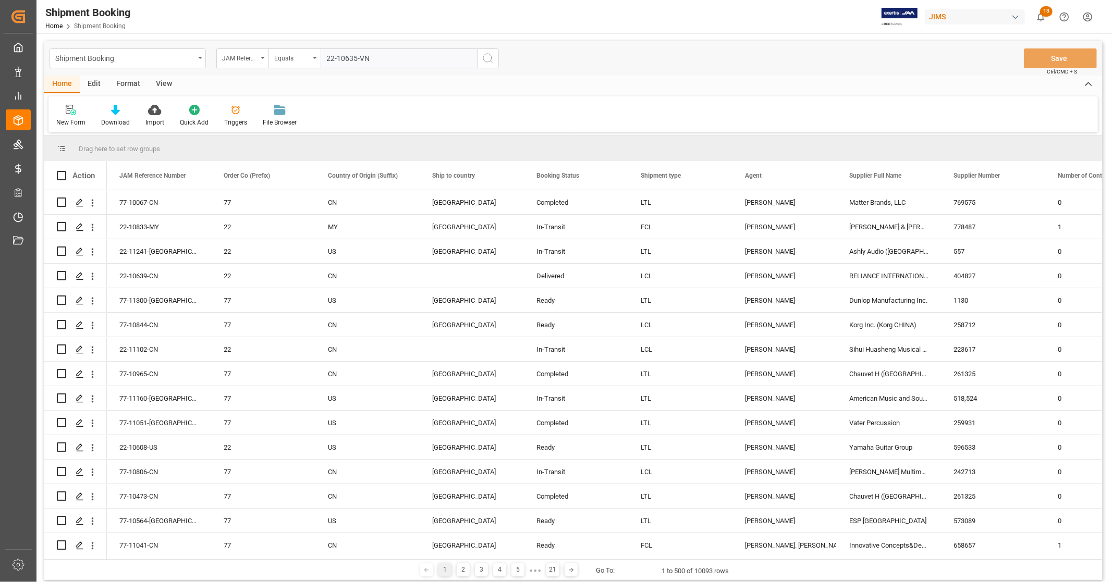
click at [492, 65] on button "search button" at bounding box center [488, 58] width 22 height 20
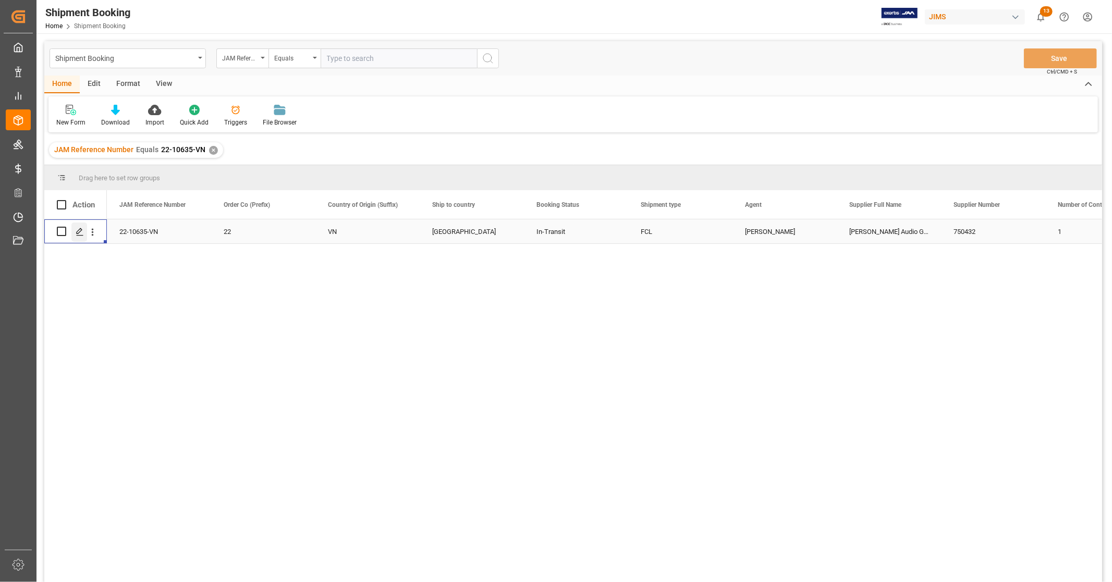
click at [79, 235] on line "Press SPACE to select this row." at bounding box center [80, 235] width 6 height 0
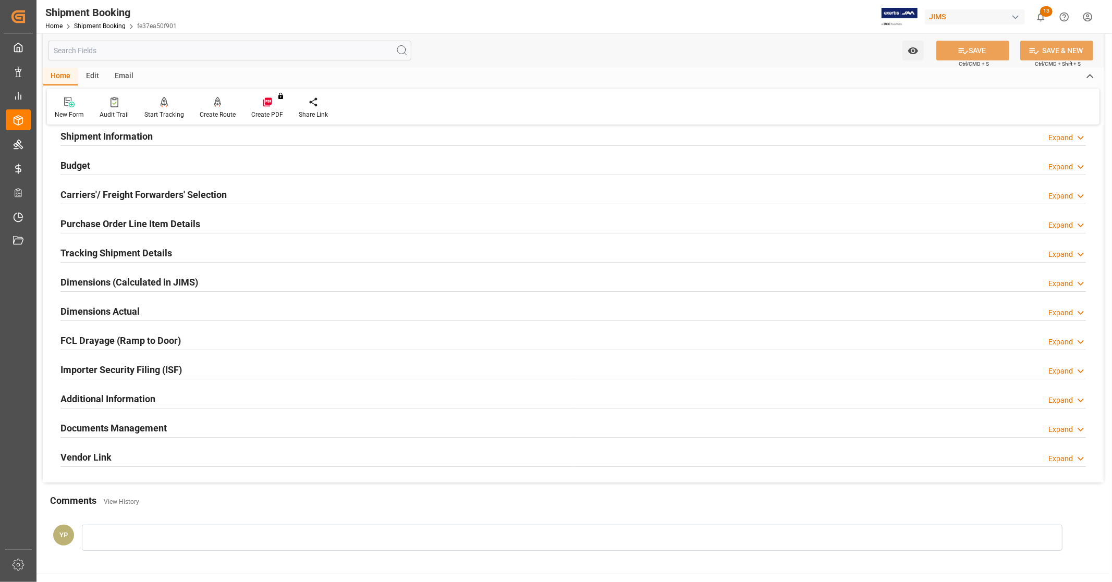
scroll to position [201, 0]
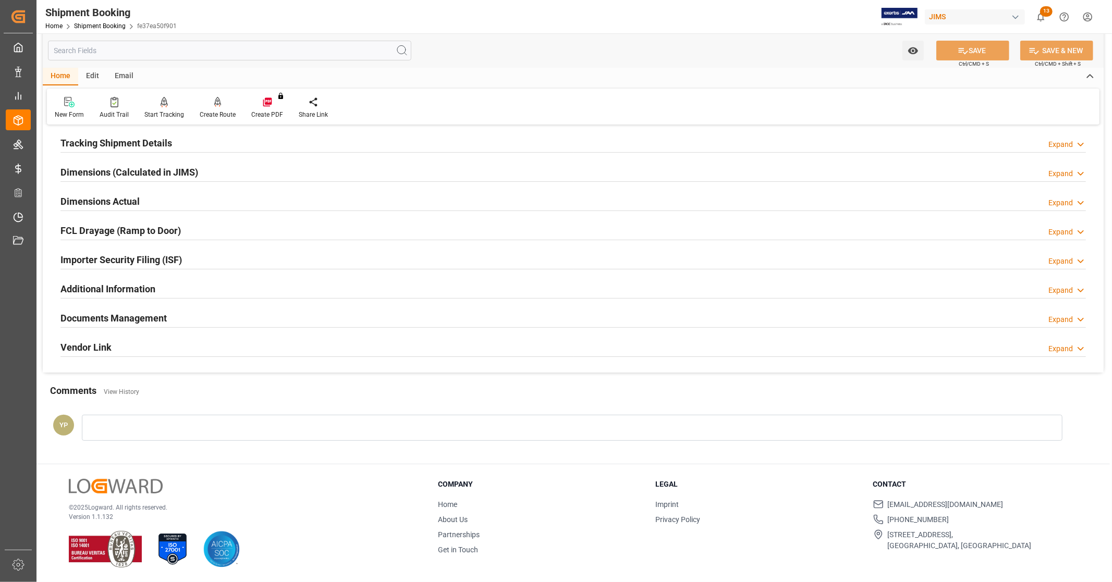
click at [129, 322] on h2 "Documents Management" at bounding box center [113, 318] width 106 height 14
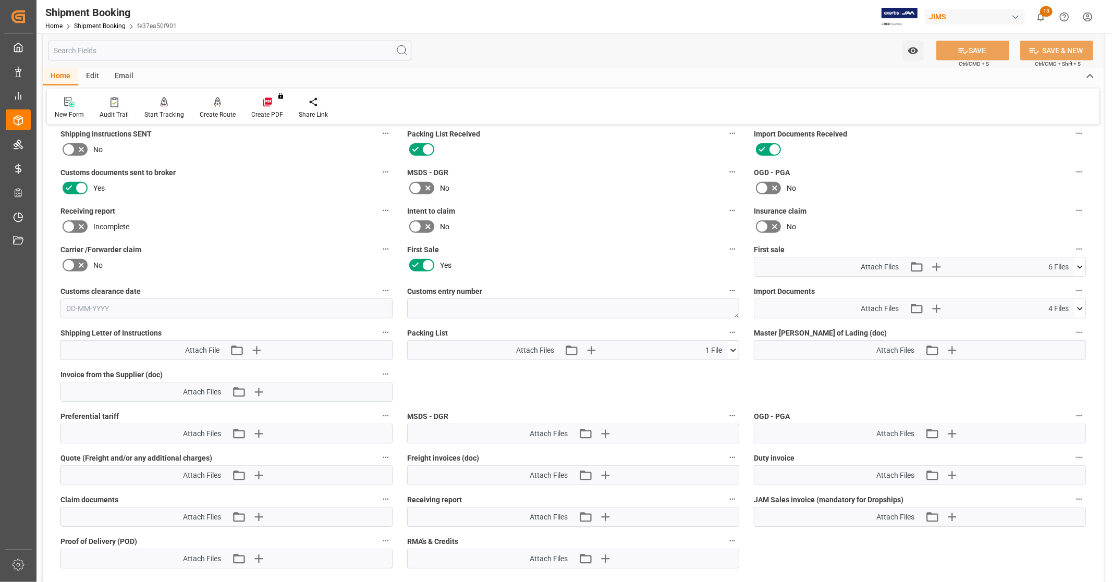
scroll to position [433, 0]
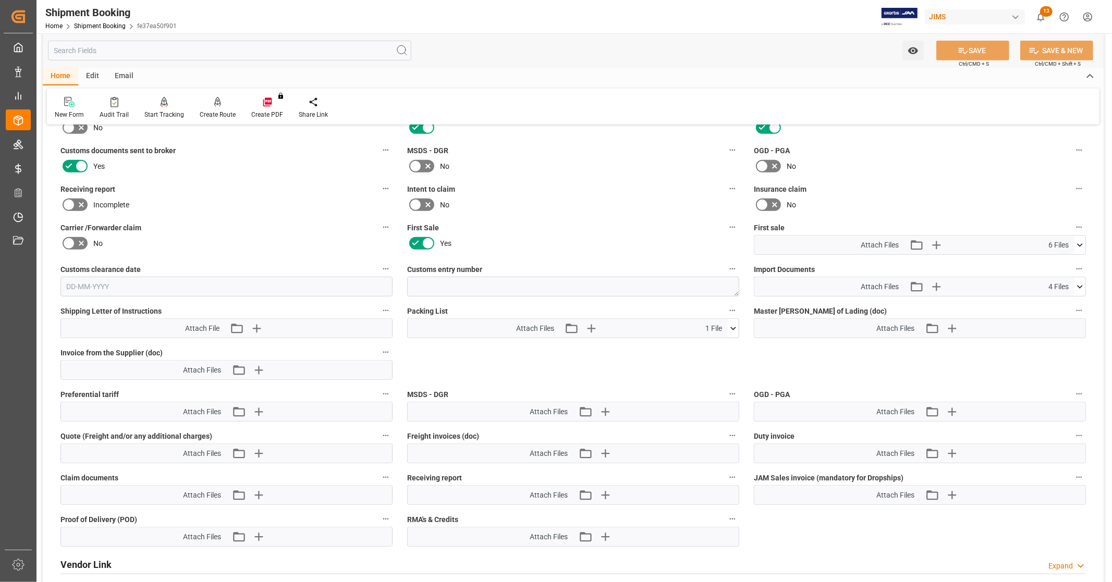
click at [1082, 246] on icon at bounding box center [1080, 245] width 11 height 11
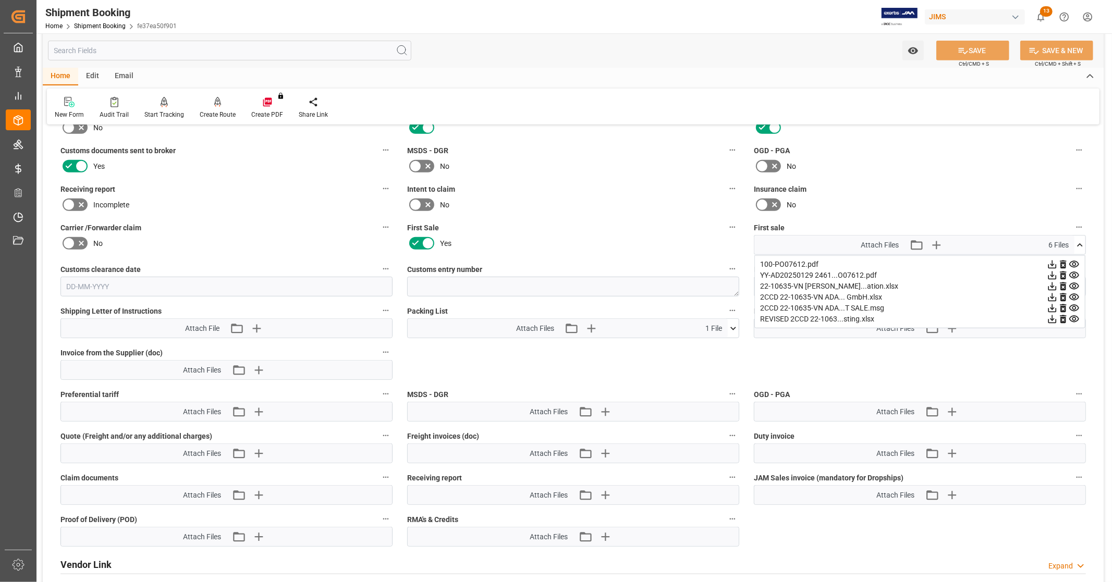
click at [1050, 318] on icon at bounding box center [1052, 319] width 11 height 11
click at [1078, 259] on icon at bounding box center [1074, 264] width 11 height 11
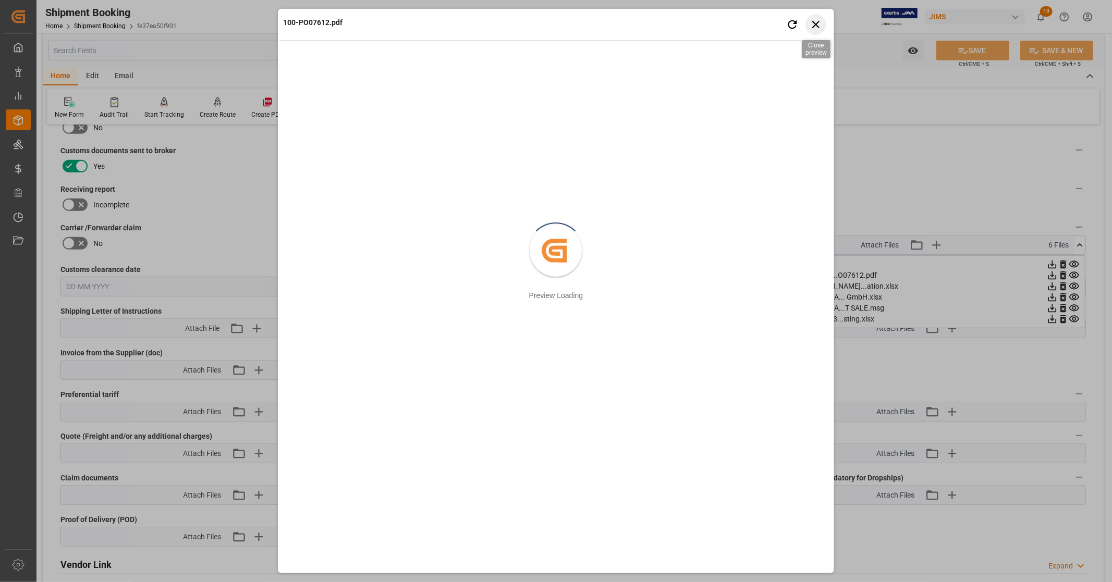
click at [821, 21] on icon "button" at bounding box center [815, 24] width 13 height 13
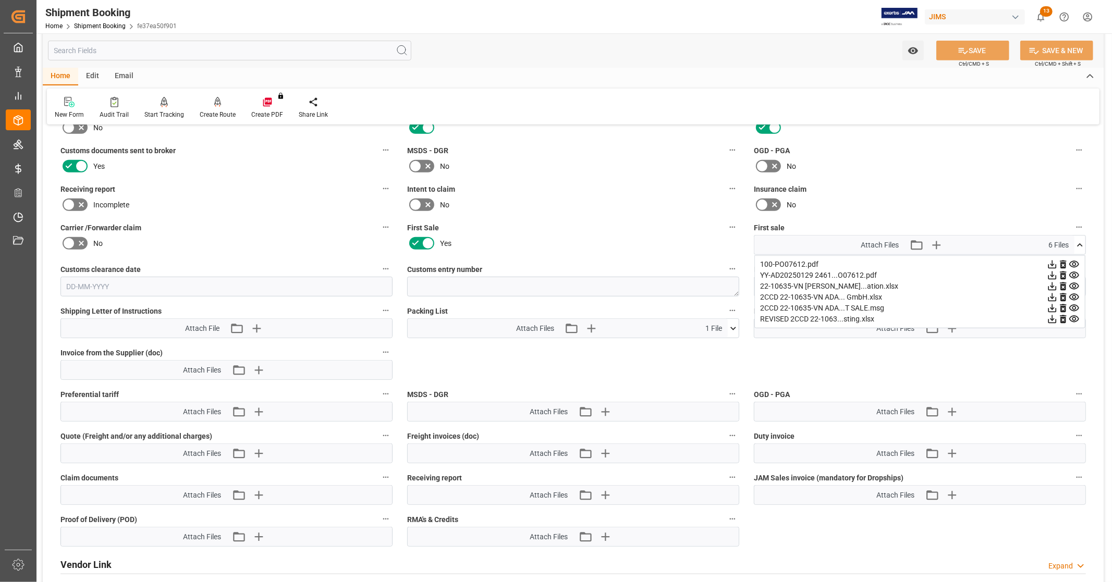
click at [1074, 273] on icon at bounding box center [1074, 275] width 11 height 11
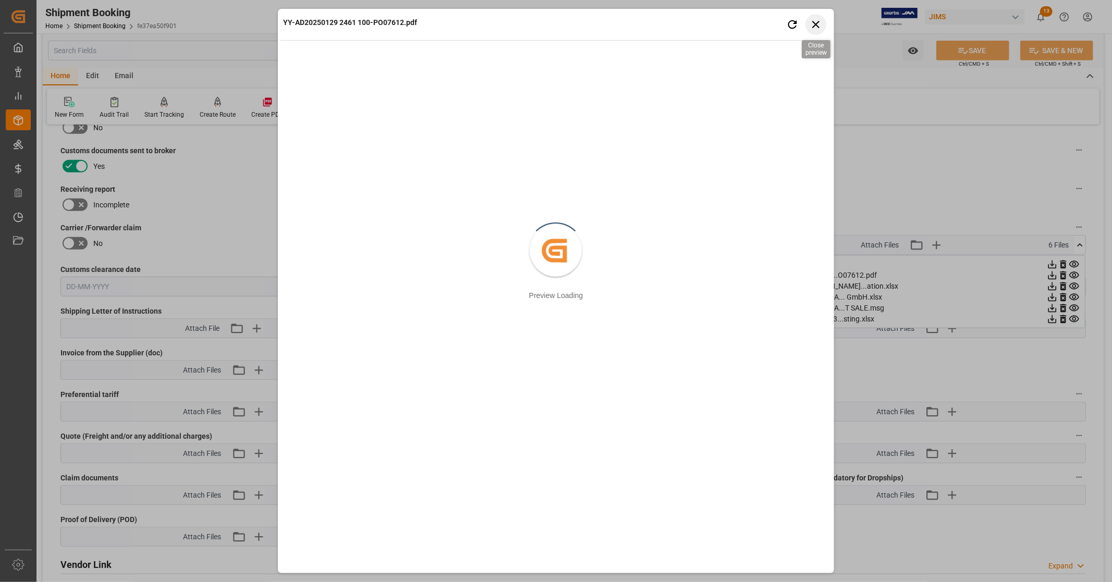
click at [814, 23] on icon "button" at bounding box center [815, 24] width 13 height 13
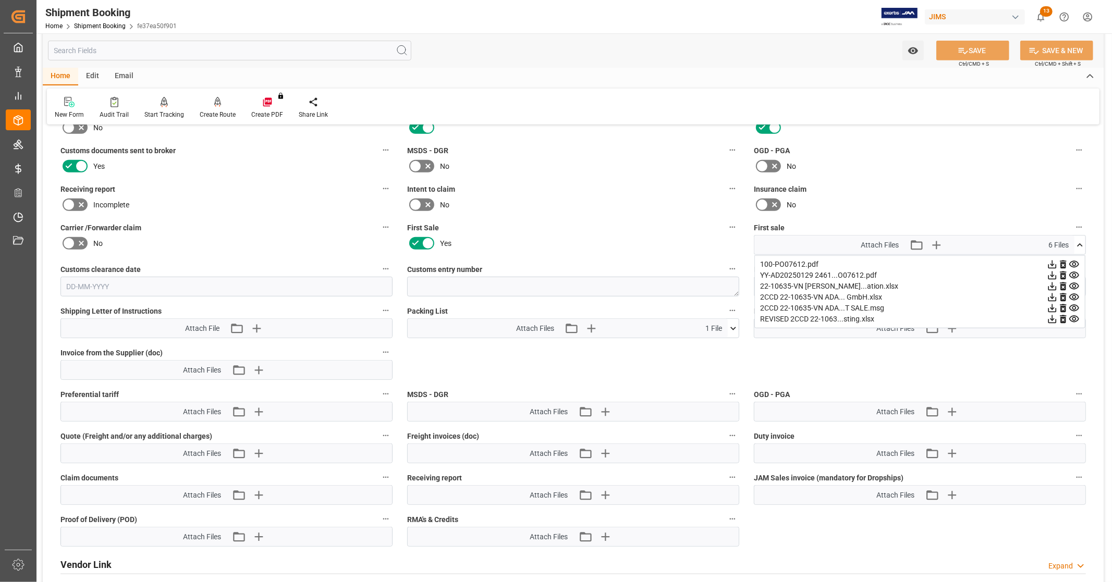
click at [1049, 273] on icon at bounding box center [1052, 275] width 11 height 11
click at [1082, 247] on icon at bounding box center [1080, 245] width 11 height 11
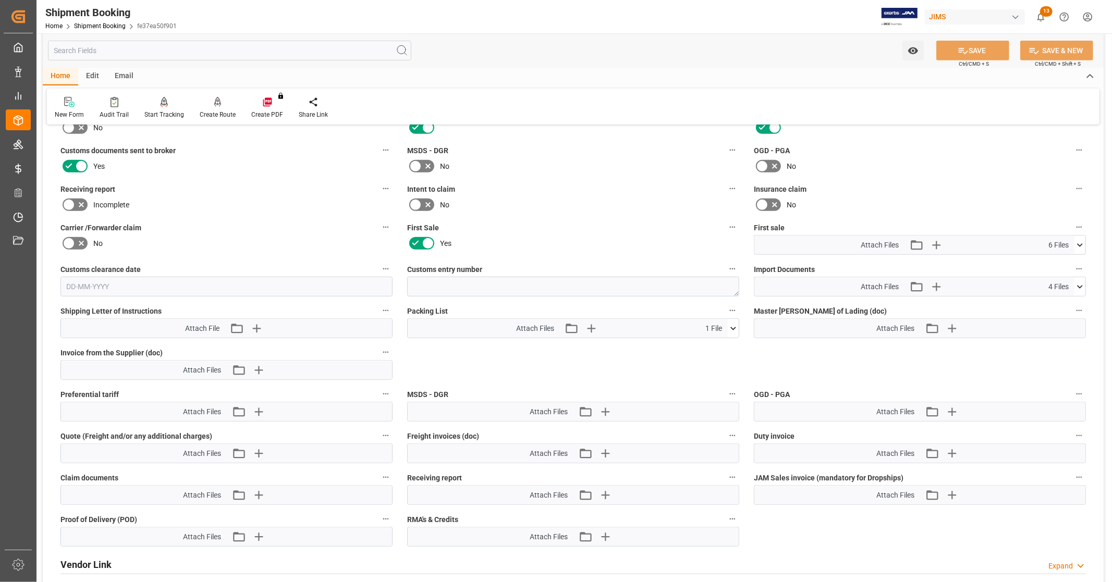
click at [1081, 282] on icon at bounding box center [1080, 287] width 11 height 11
click at [1051, 314] on icon at bounding box center [1052, 317] width 11 height 11
drag, startPoint x: 1081, startPoint y: 283, endPoint x: 1071, endPoint y: 273, distance: 13.6
click at [1081, 283] on icon at bounding box center [1080, 287] width 11 height 11
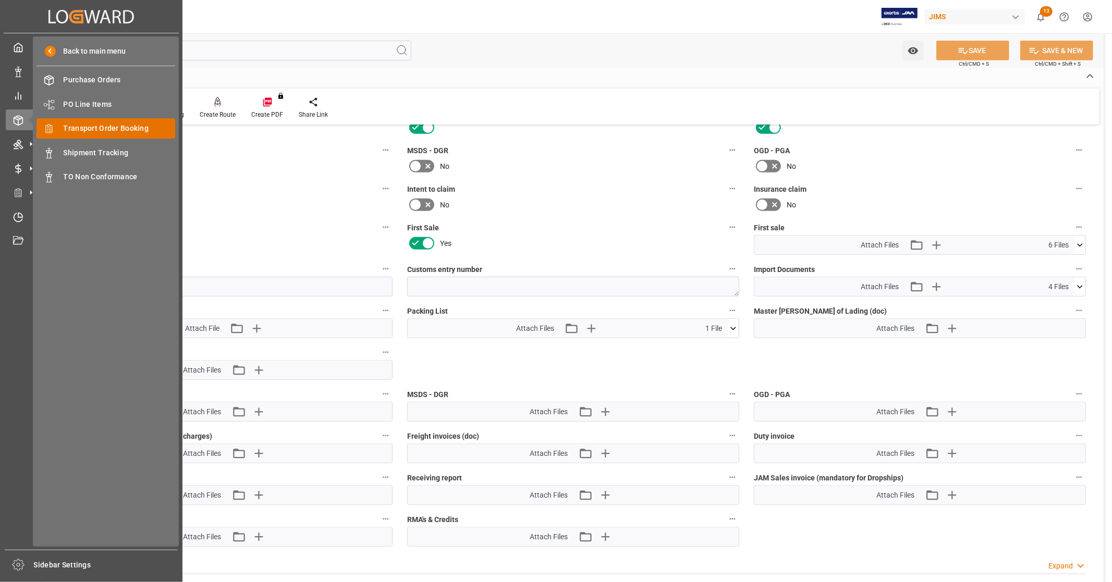
click at [133, 124] on span "Transport Order Booking" at bounding box center [120, 128] width 112 height 11
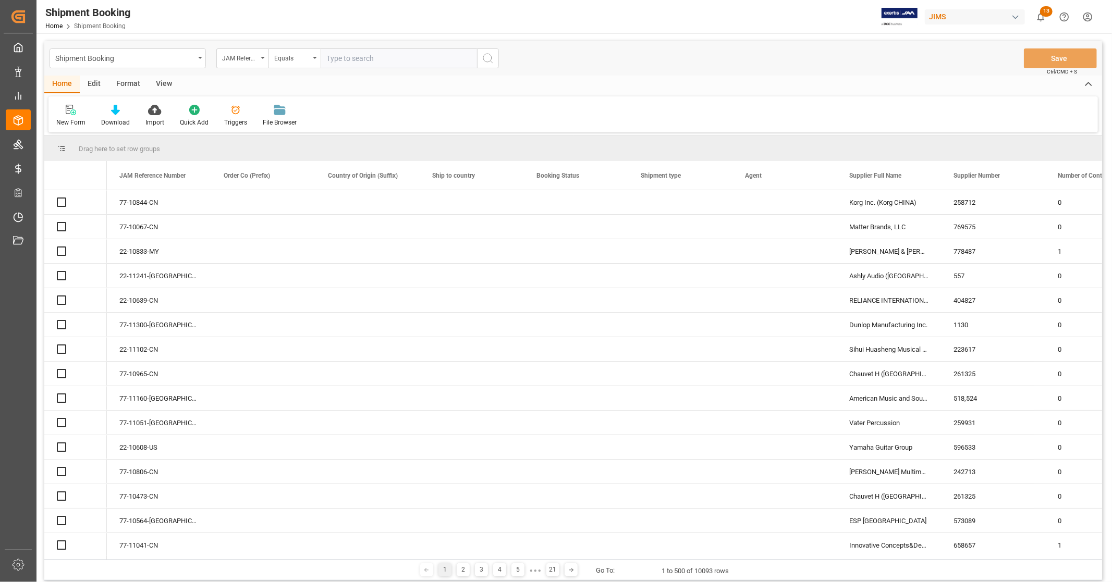
click at [399, 60] on input "text" at bounding box center [399, 58] width 156 height 20
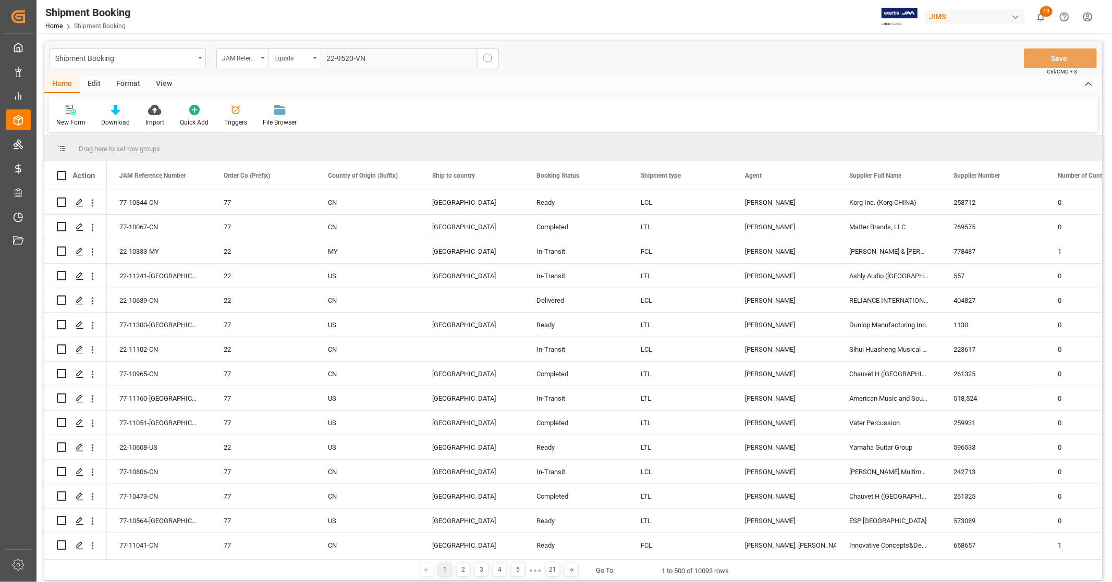
type input "22-9520-VN"
click at [491, 58] on icon "search button" at bounding box center [488, 58] width 13 height 13
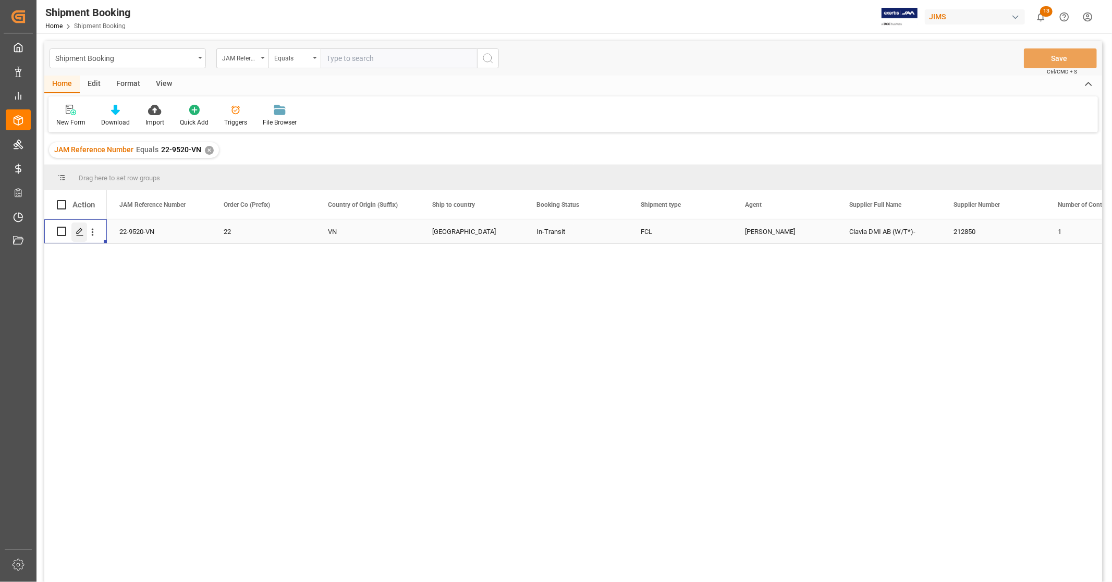
click at [79, 233] on icon "Press SPACE to select this row." at bounding box center [80, 232] width 8 height 8
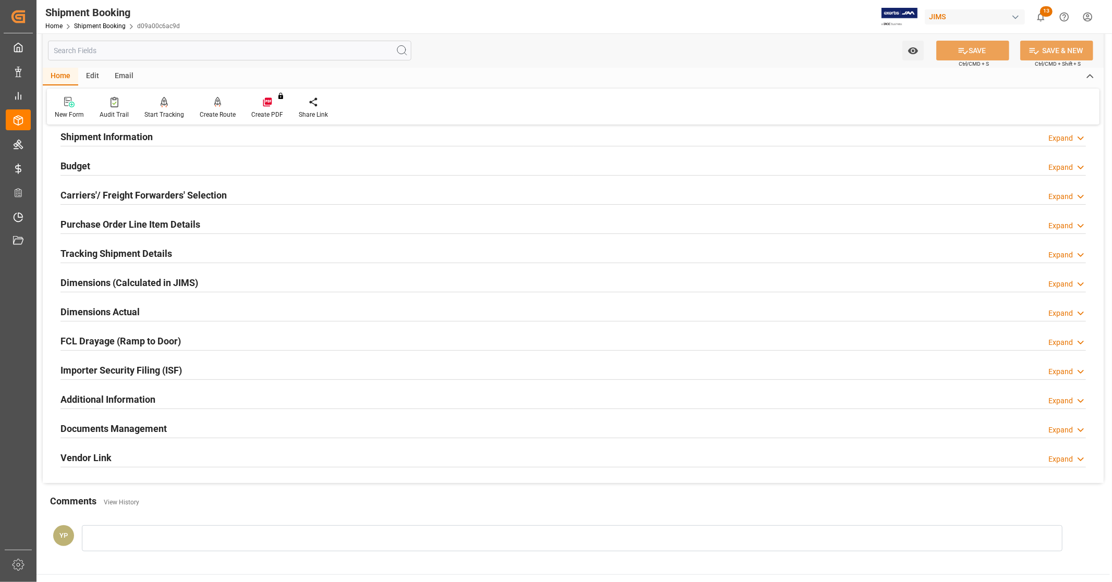
scroll to position [201, 0]
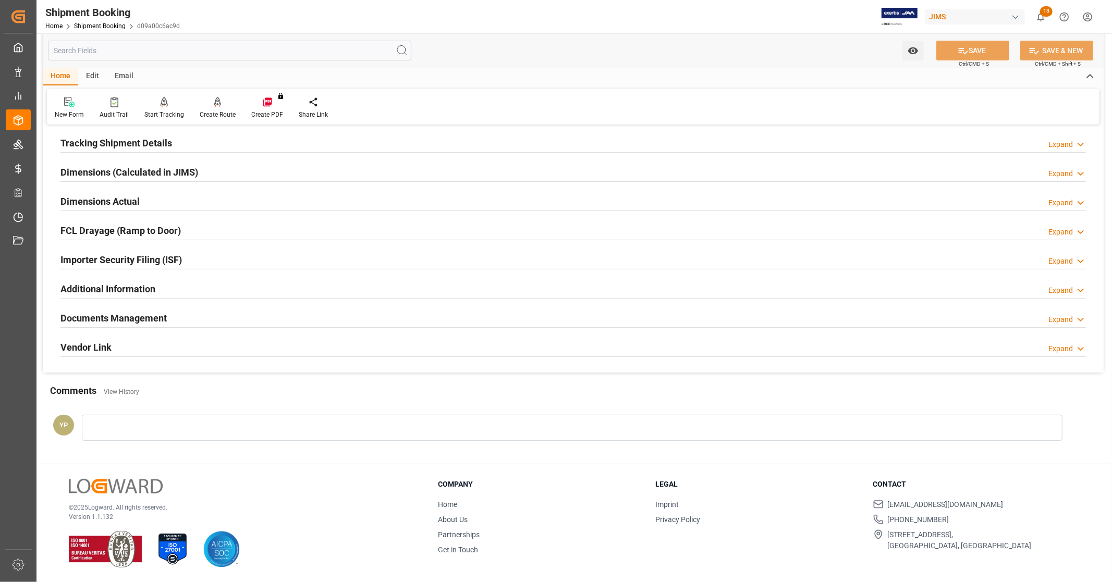
click at [207, 319] on div "Documents Management Expand" at bounding box center [573, 318] width 1026 height 20
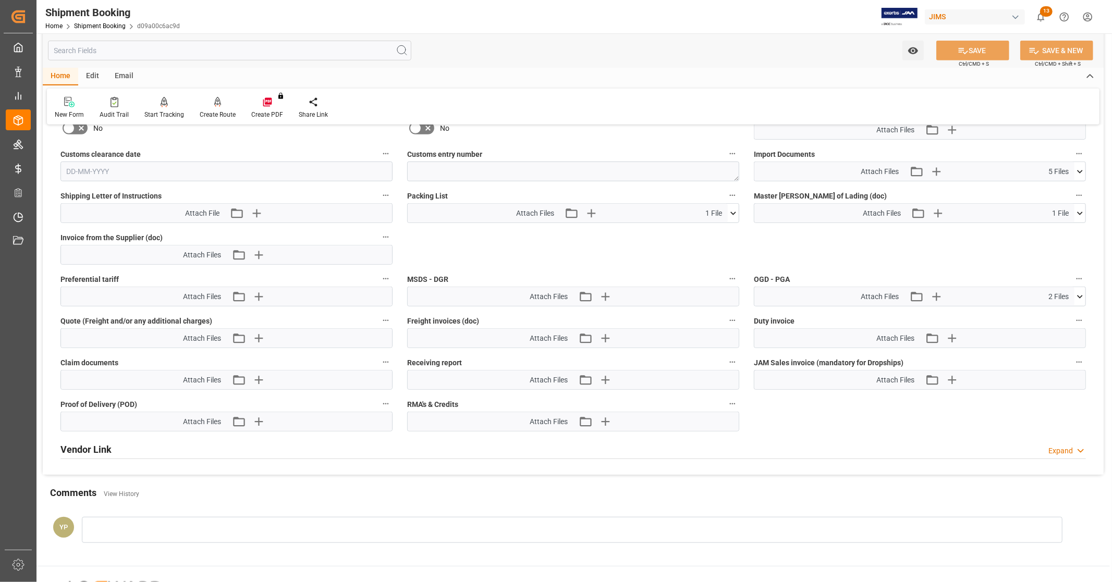
scroll to position [549, 0]
click at [1084, 170] on icon at bounding box center [1080, 171] width 11 height 11
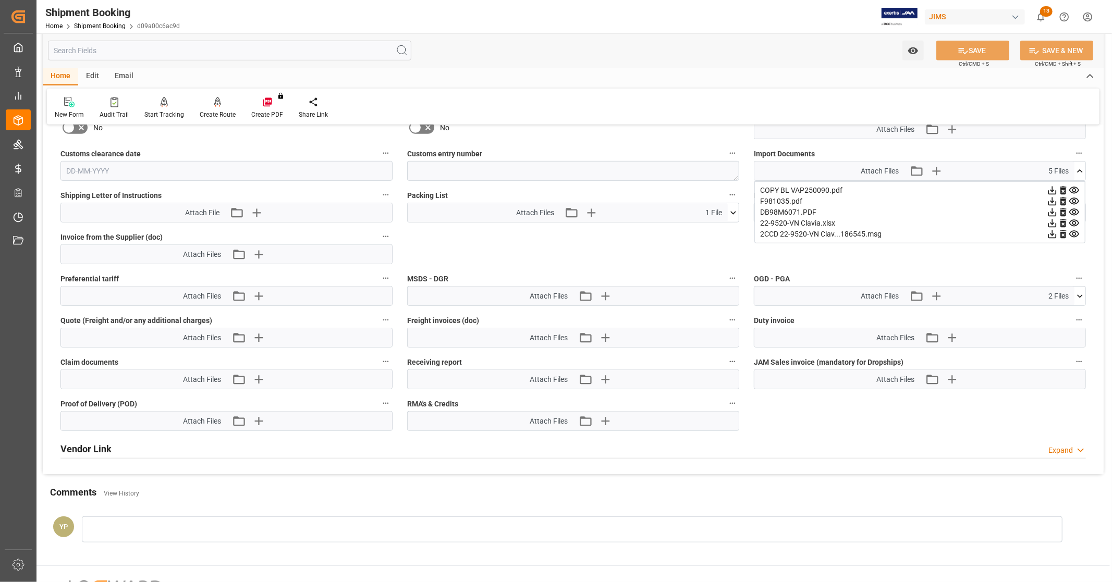
click at [1051, 223] on icon at bounding box center [1052, 223] width 11 height 11
click at [1051, 211] on icon at bounding box center [1053, 213] width 8 height 8
click at [1051, 200] on icon at bounding box center [1053, 202] width 8 height 8
click at [1052, 192] on icon at bounding box center [1053, 191] width 8 height 8
click at [1088, 169] on div "Import Documents Attach Files Attach existing file Upload new file 5 Files COPY…" at bounding box center [920, 164] width 347 height 42
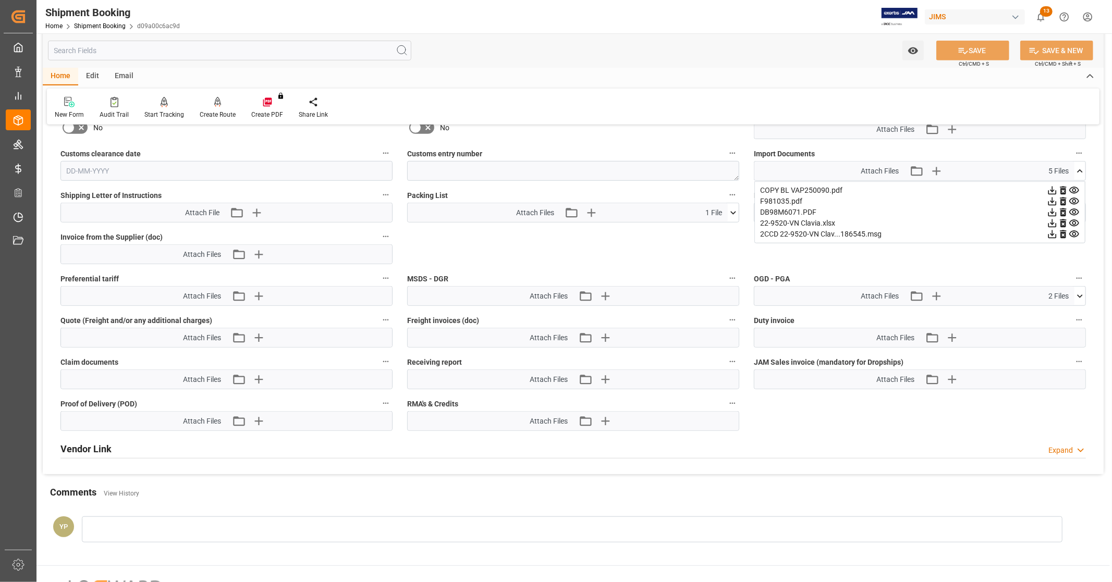
click at [1085, 167] on div "Import Documents Attach Files Attach existing file Upload new file 5 Files COPY…" at bounding box center [920, 164] width 347 height 42
click at [1084, 167] on icon at bounding box center [1080, 171] width 11 height 11
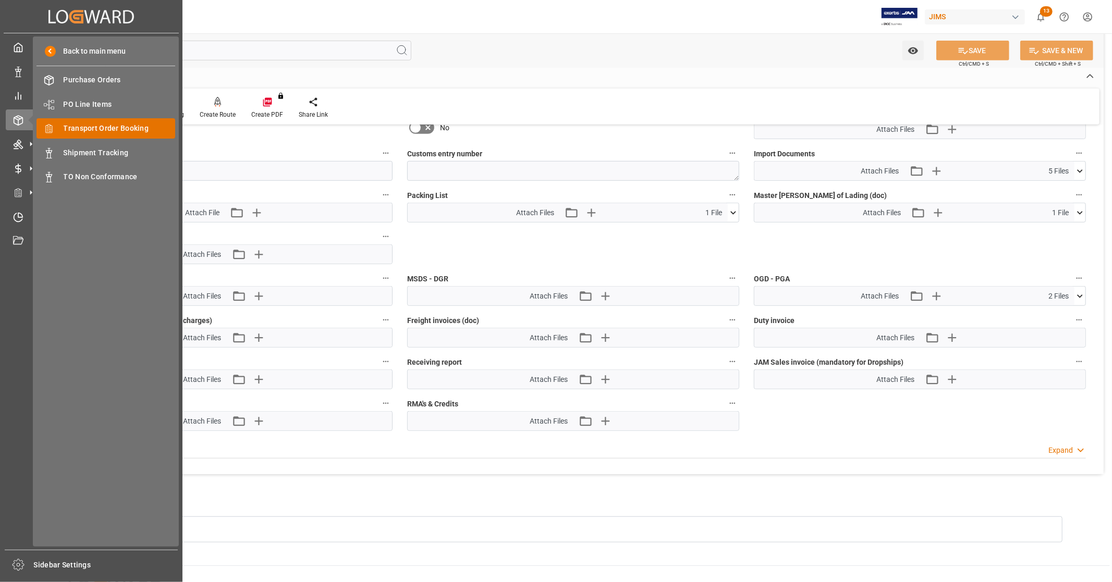
click at [144, 128] on span "Transport Order Booking" at bounding box center [120, 128] width 112 height 11
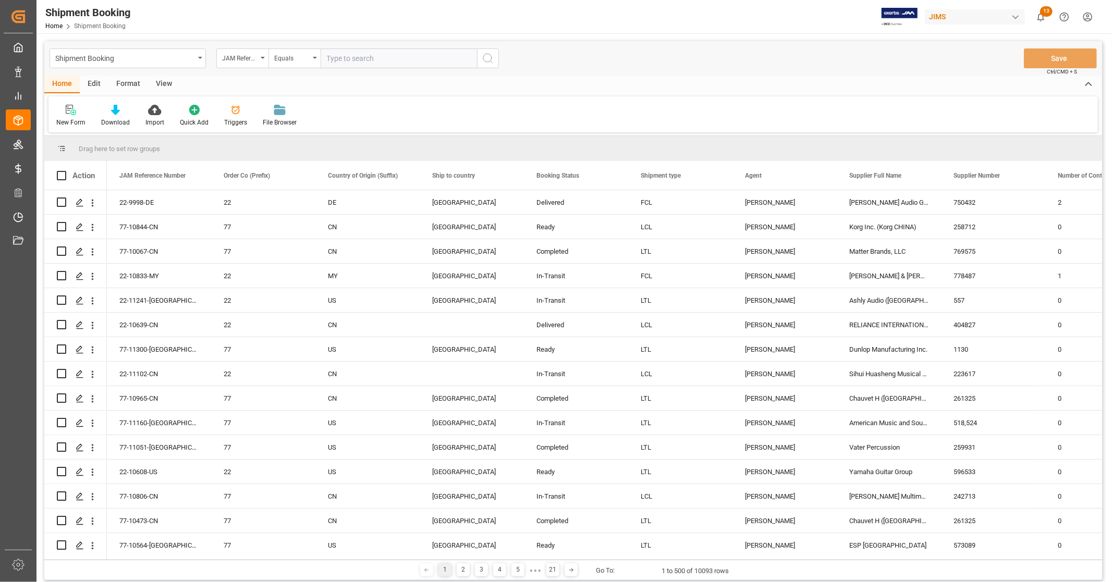
click at [360, 62] on input "text" at bounding box center [399, 58] width 156 height 20
type input "22-9998-DE"
click at [487, 56] on icon "search button" at bounding box center [488, 58] width 13 height 13
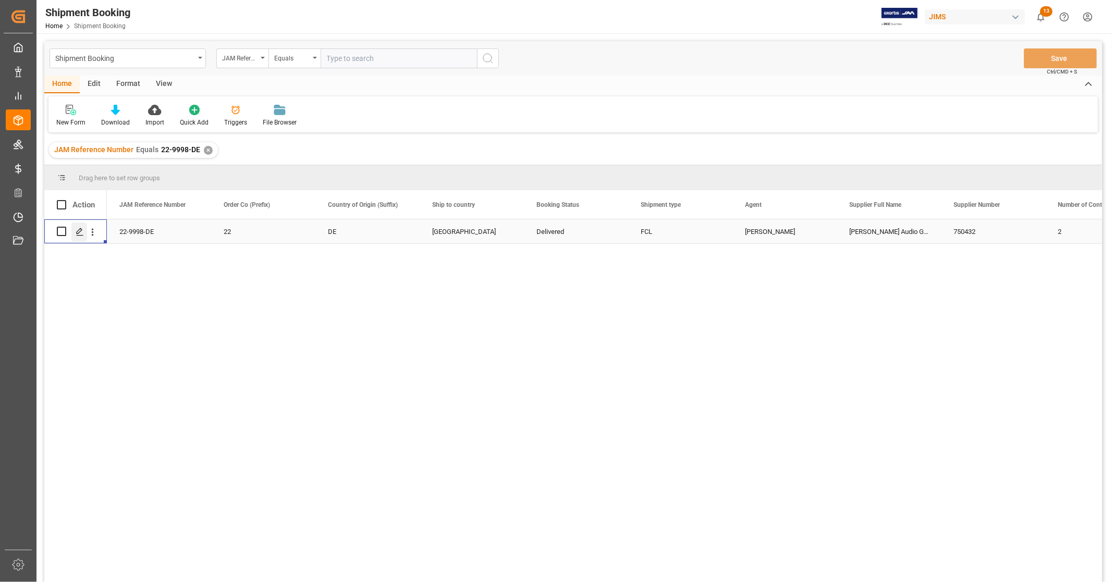
click at [81, 232] on icon "Press SPACE to select this row." at bounding box center [80, 232] width 8 height 8
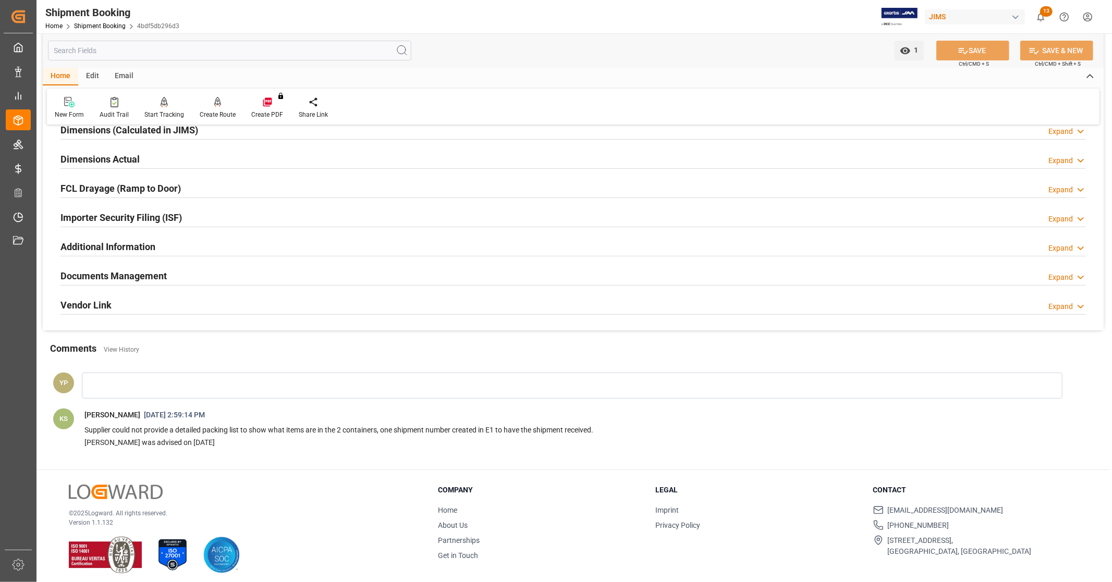
scroll to position [249, 0]
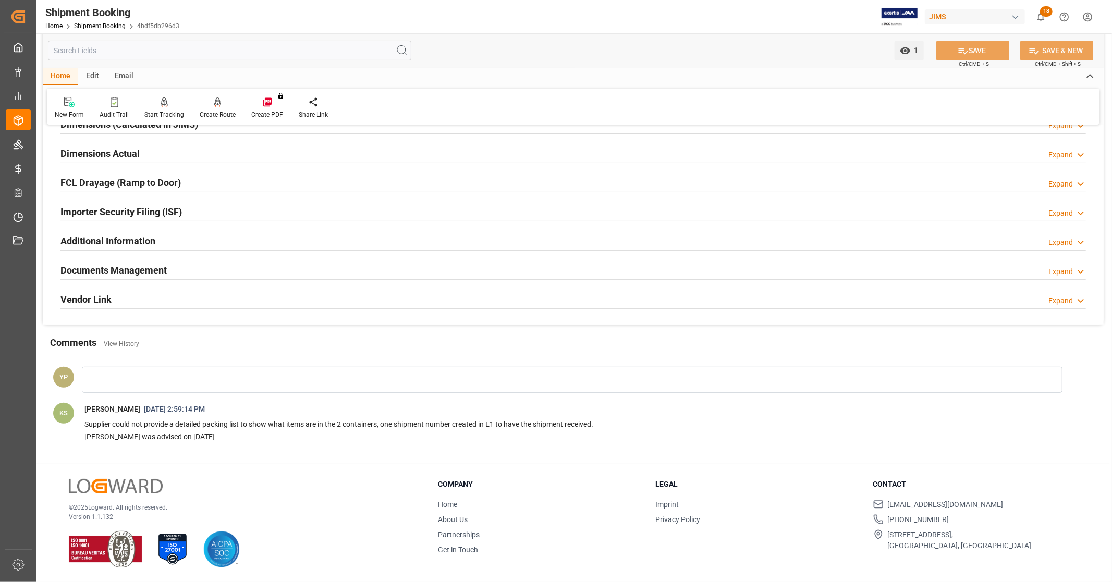
click at [154, 269] on h2 "Documents Management" at bounding box center [113, 270] width 106 height 14
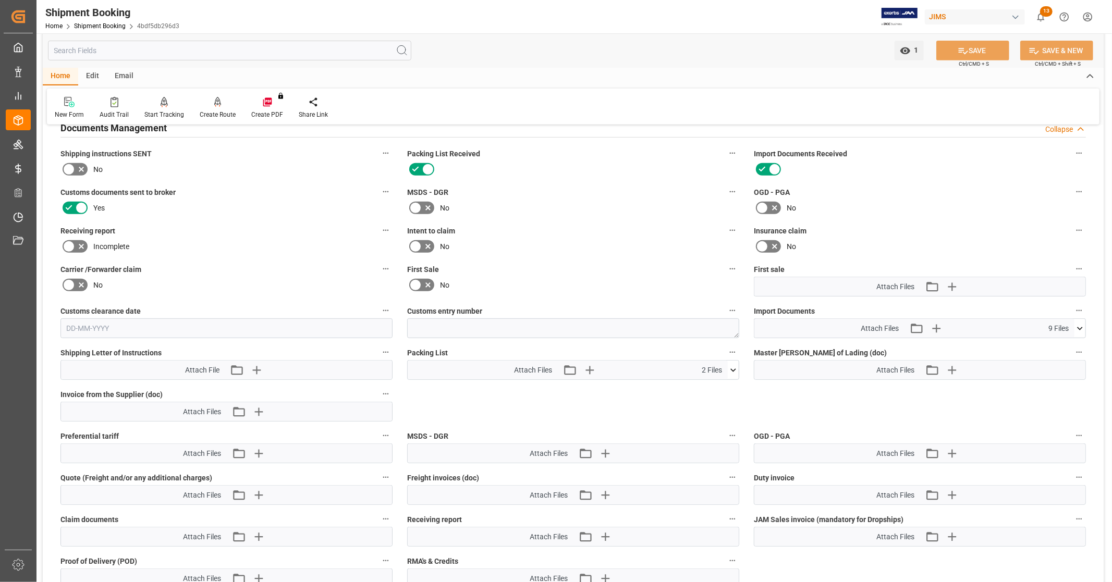
scroll to position [481, 0]
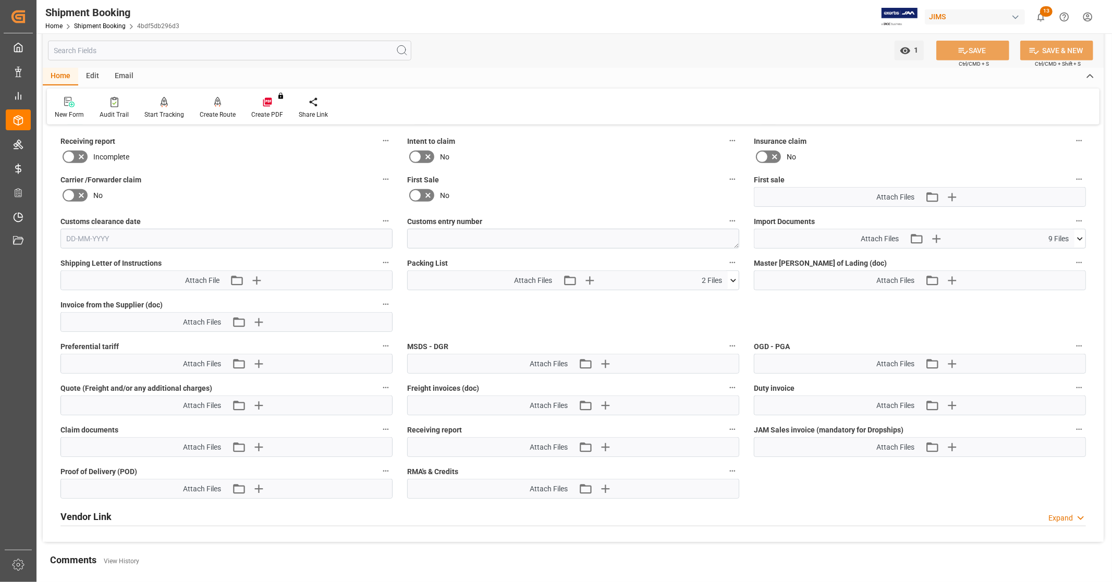
click at [1081, 240] on icon at bounding box center [1080, 239] width 11 height 11
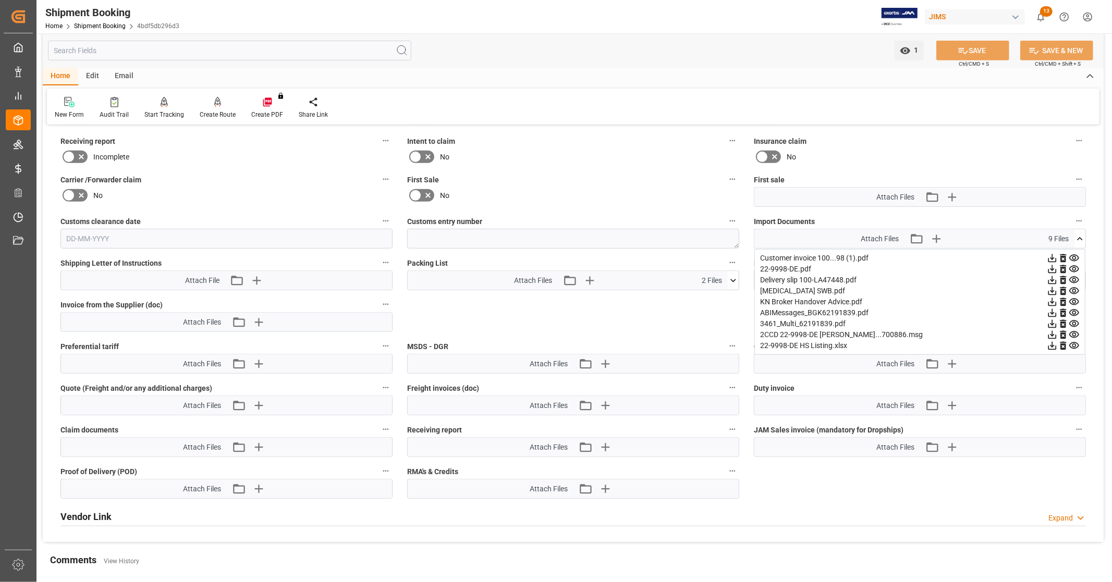
click at [1054, 343] on icon at bounding box center [1053, 346] width 8 height 8
click at [1051, 289] on icon at bounding box center [1052, 291] width 11 height 11
click at [1052, 254] on icon at bounding box center [1053, 258] width 8 height 8
click at [1052, 265] on icon at bounding box center [1053, 269] width 8 height 8
click at [1082, 235] on icon at bounding box center [1080, 239] width 11 height 11
